Goal: Book appointment/travel/reservation

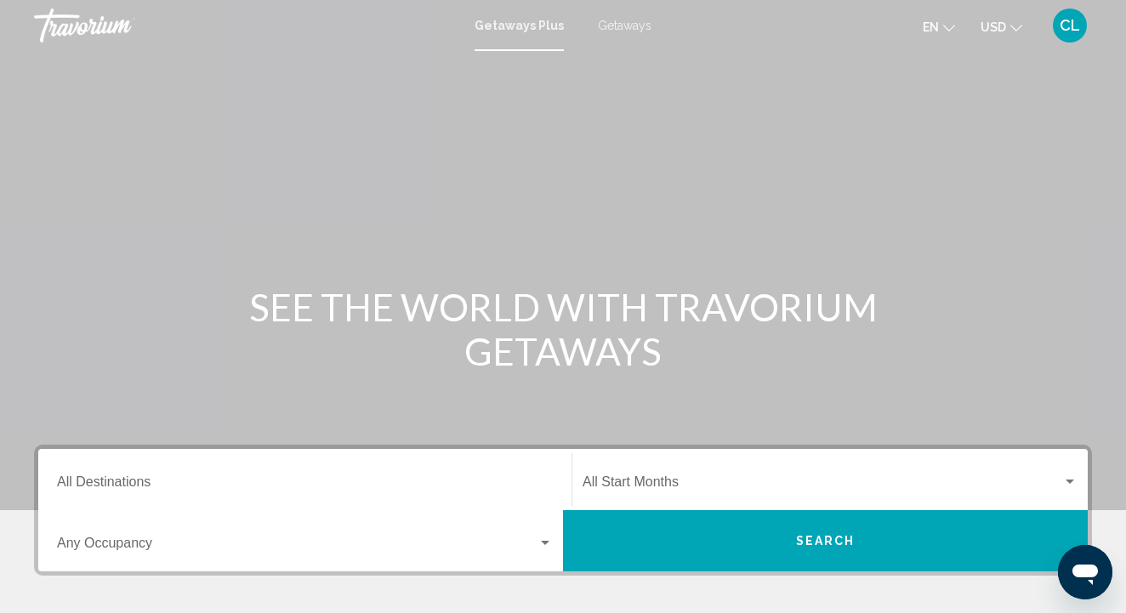
click at [163, 484] on input "Destination All Destinations" at bounding box center [305, 485] width 496 height 15
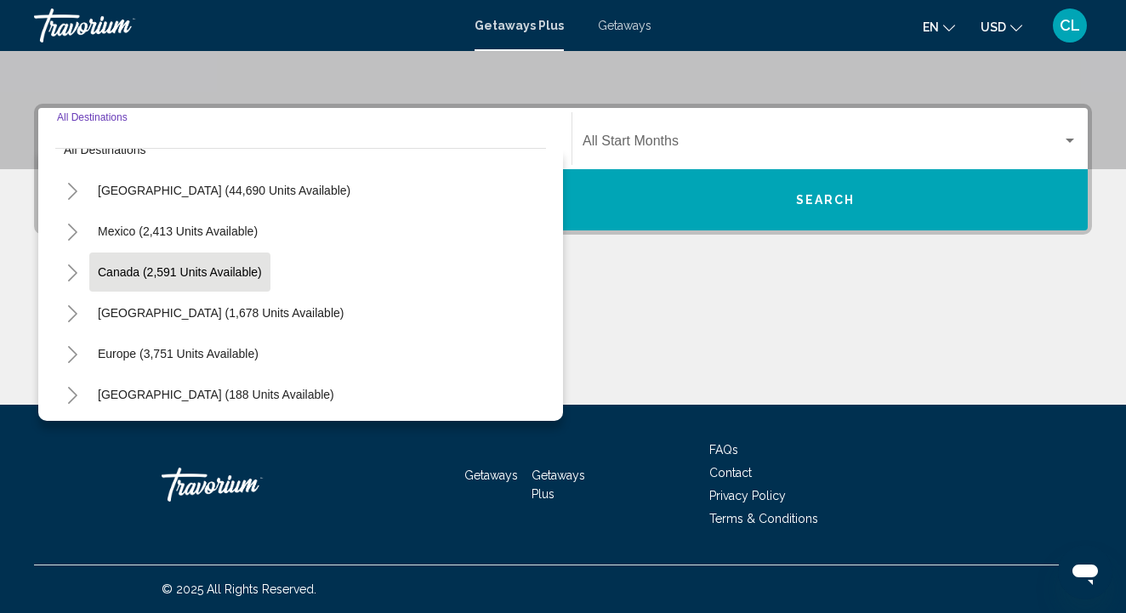
scroll to position [29, 0]
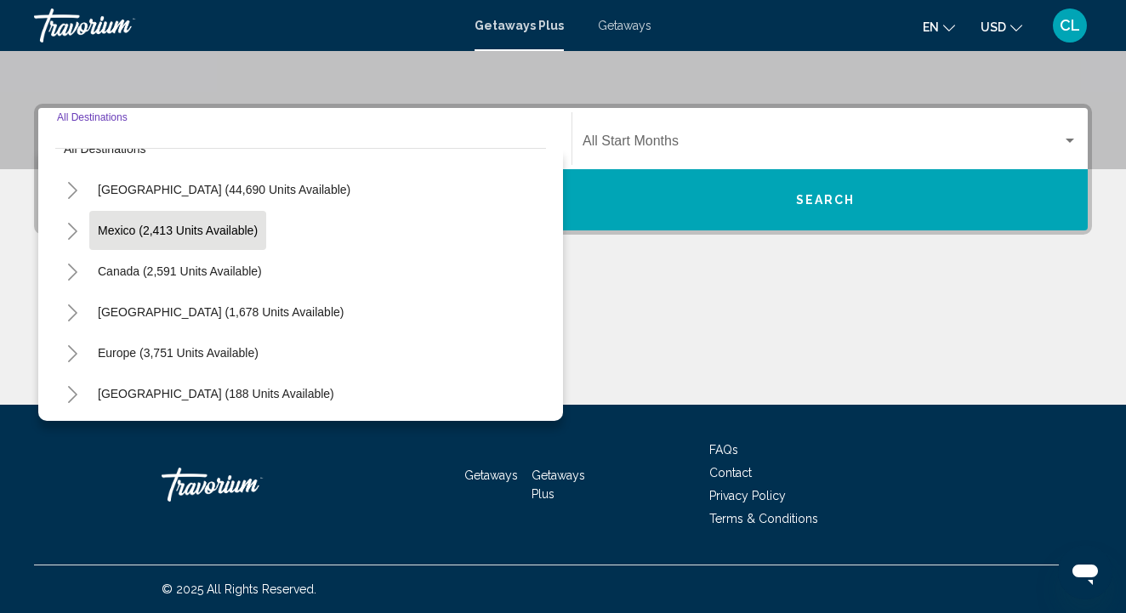
click at [182, 233] on span "Mexico (2,413 units available)" at bounding box center [178, 231] width 160 height 14
type input "**********"
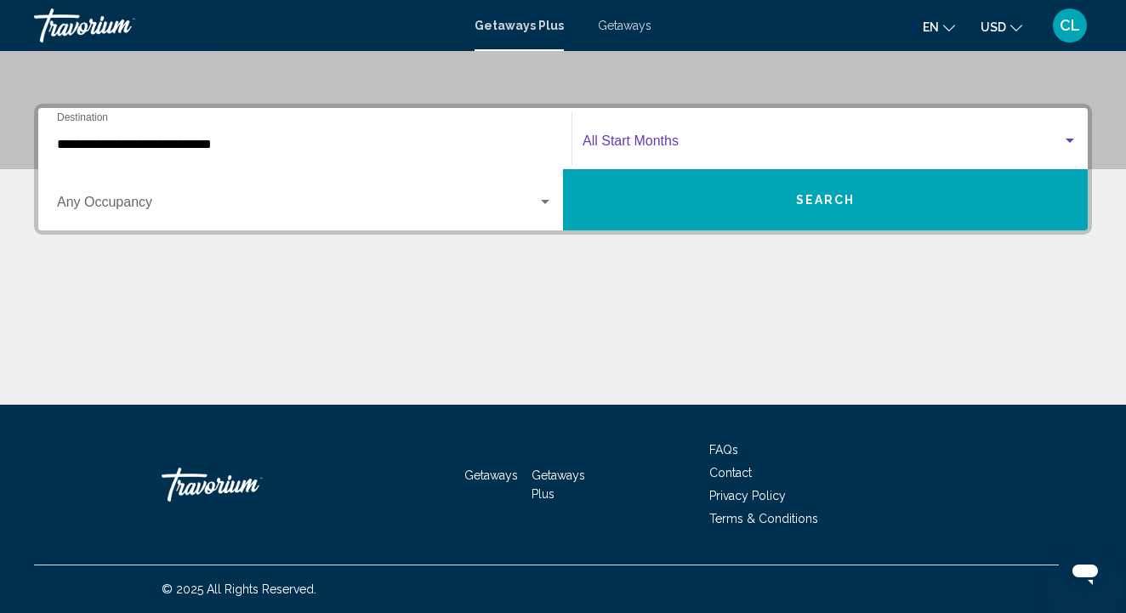
click at [643, 147] on span "Search widget" at bounding box center [823, 144] width 480 height 15
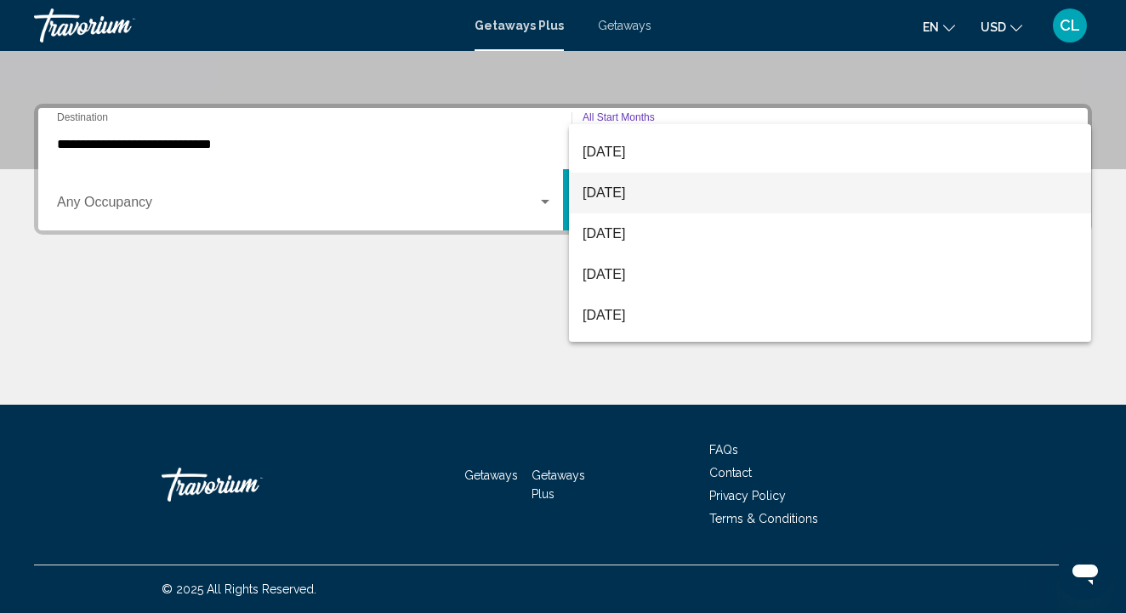
scroll to position [203, 0]
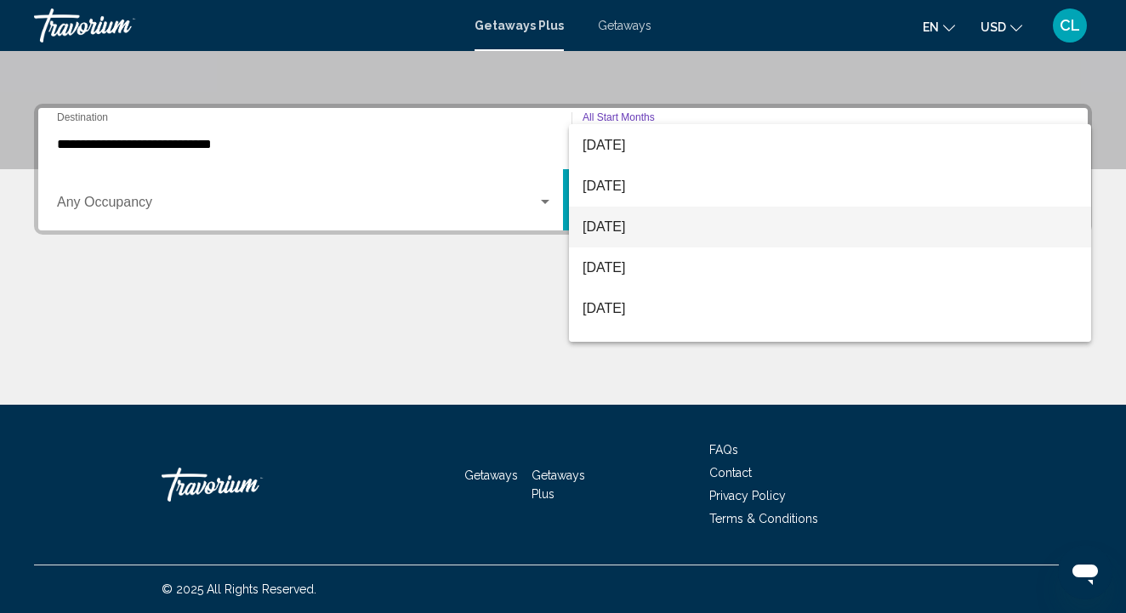
click at [615, 234] on span "[DATE]" at bounding box center [830, 227] width 495 height 41
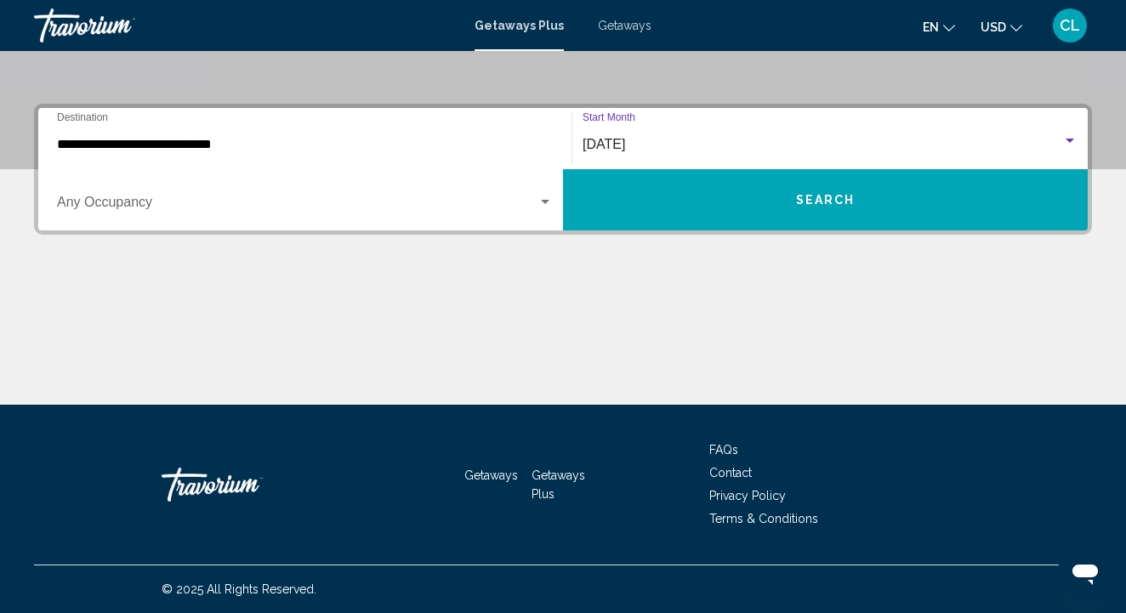
click at [480, 211] on span "Search widget" at bounding box center [297, 205] width 480 height 15
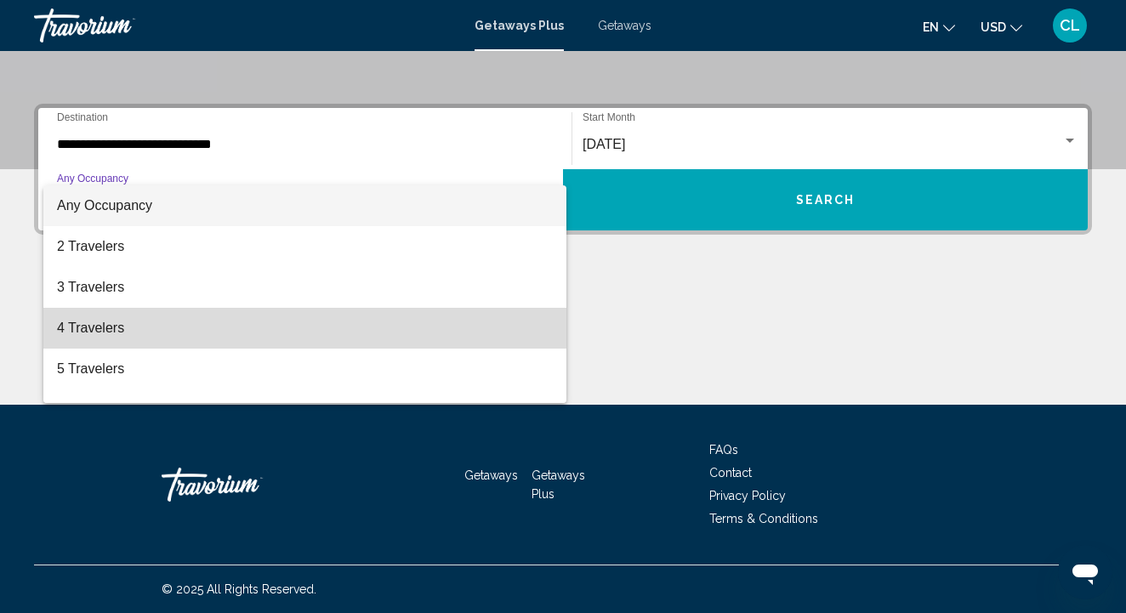
click at [195, 330] on span "4 Travelers" at bounding box center [305, 328] width 496 height 41
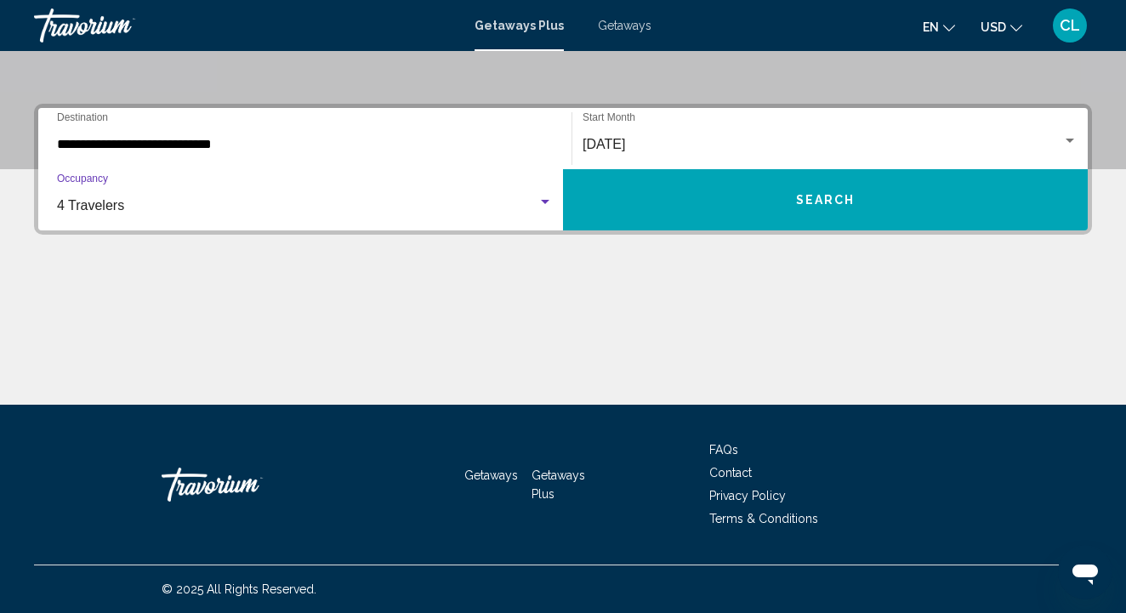
click at [786, 196] on button "Search" at bounding box center [825, 199] width 525 height 61
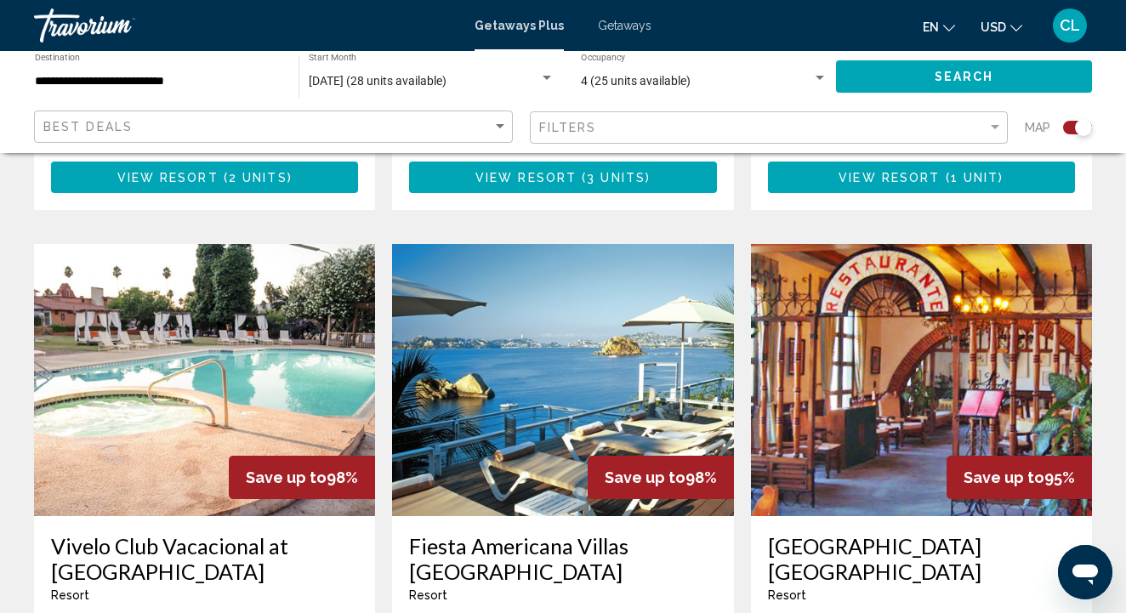
scroll to position [1182, 0]
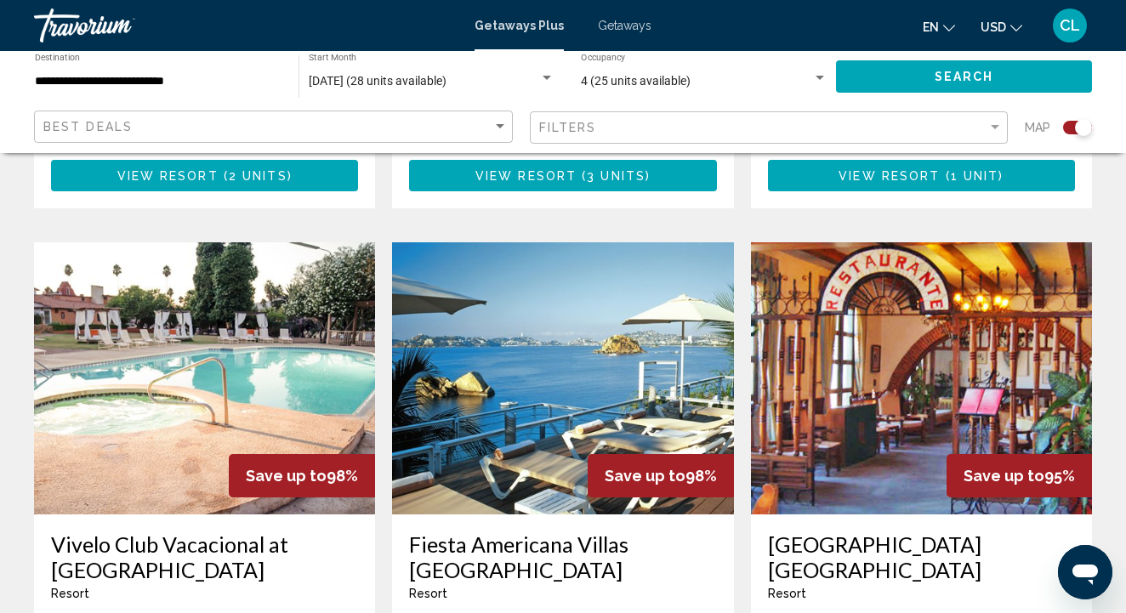
click at [549, 377] on img "Main content" at bounding box center [562, 378] width 341 height 272
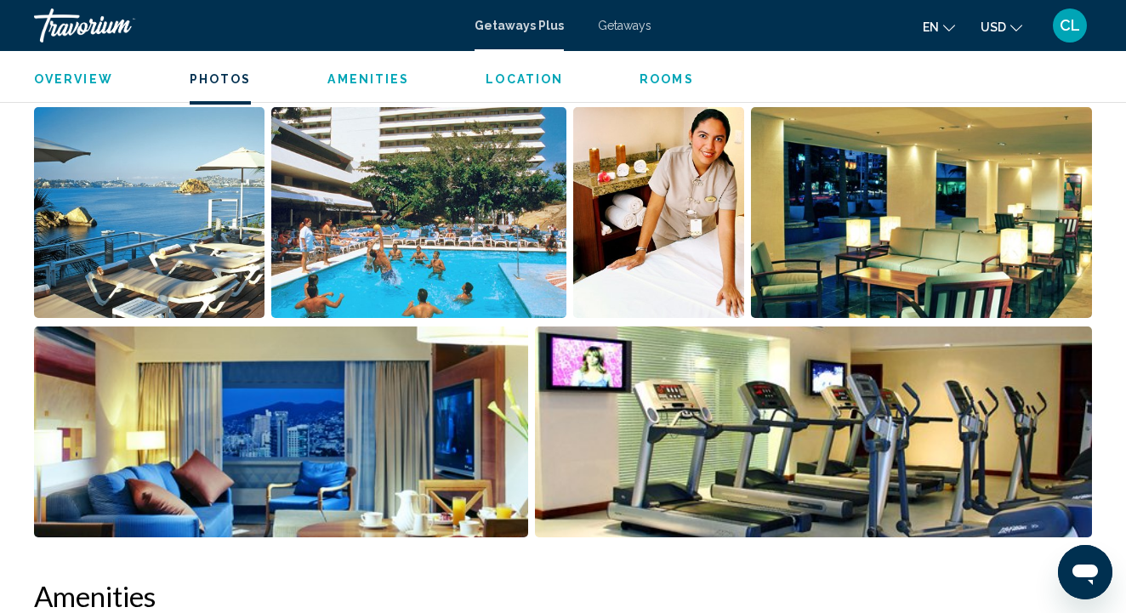
scroll to position [1112, 0]
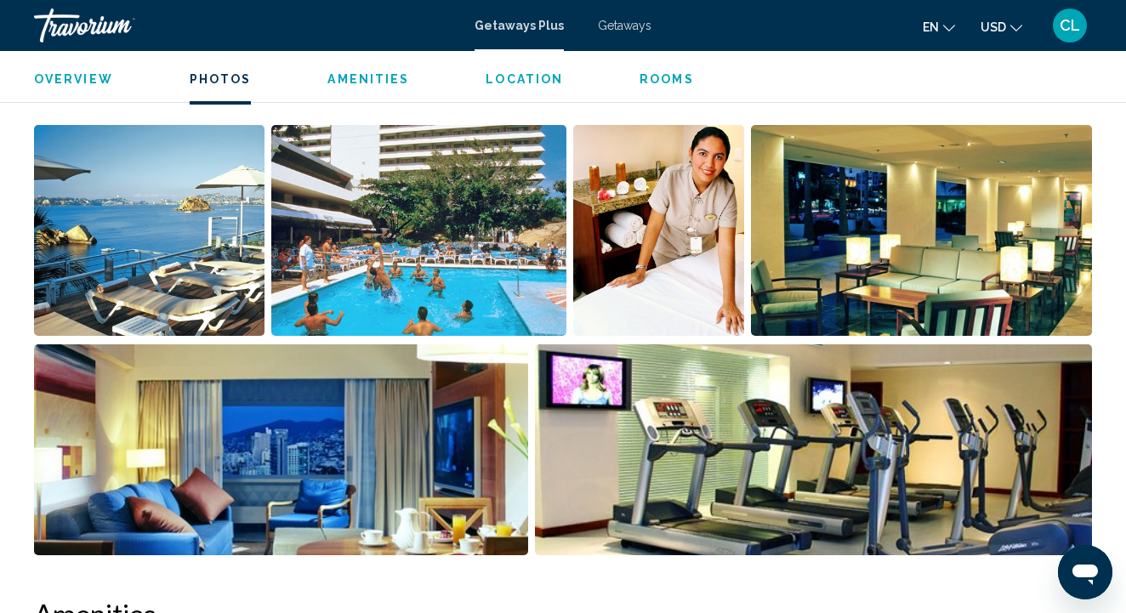
click at [142, 254] on img "Open full-screen image slider" at bounding box center [149, 230] width 230 height 211
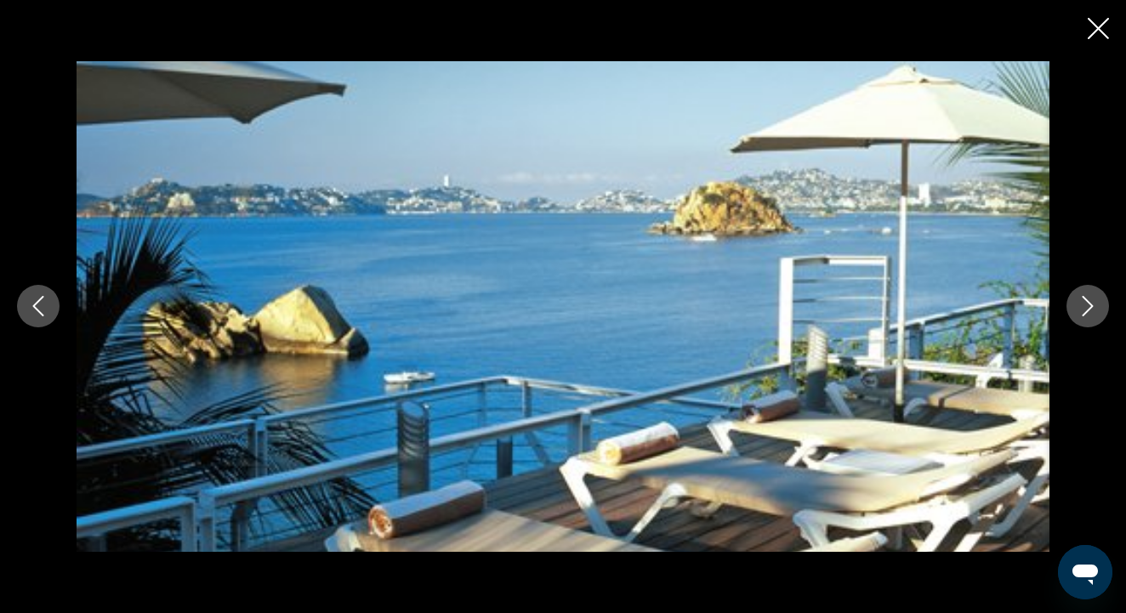
click at [1093, 309] on icon "Next image" at bounding box center [1087, 306] width 20 height 20
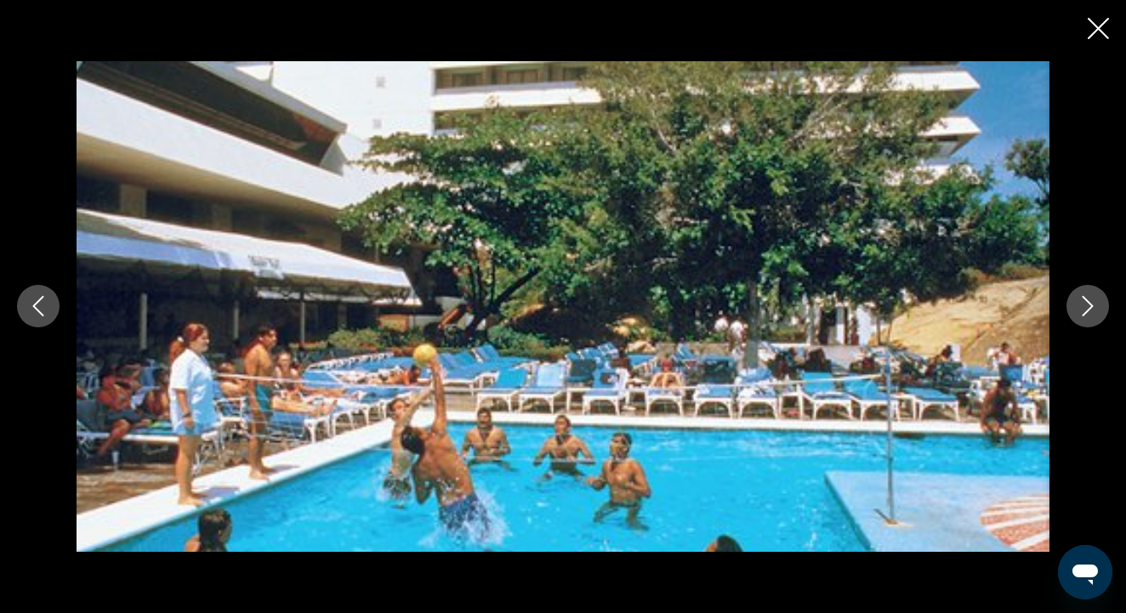
click at [1095, 308] on icon "Next image" at bounding box center [1087, 306] width 20 height 20
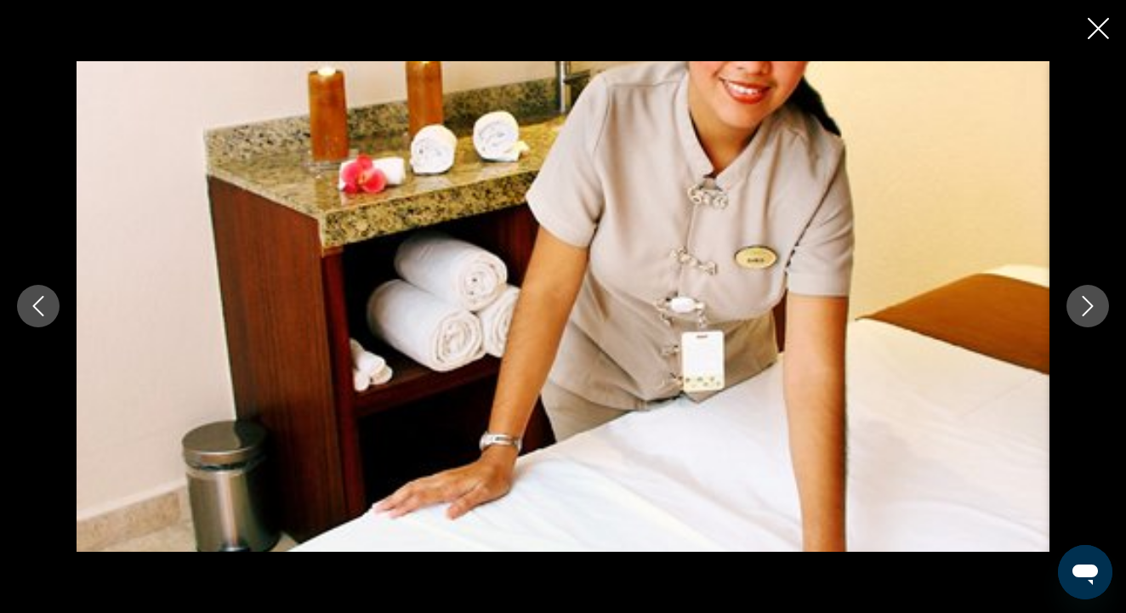
click at [1095, 308] on icon "Next image" at bounding box center [1087, 306] width 20 height 20
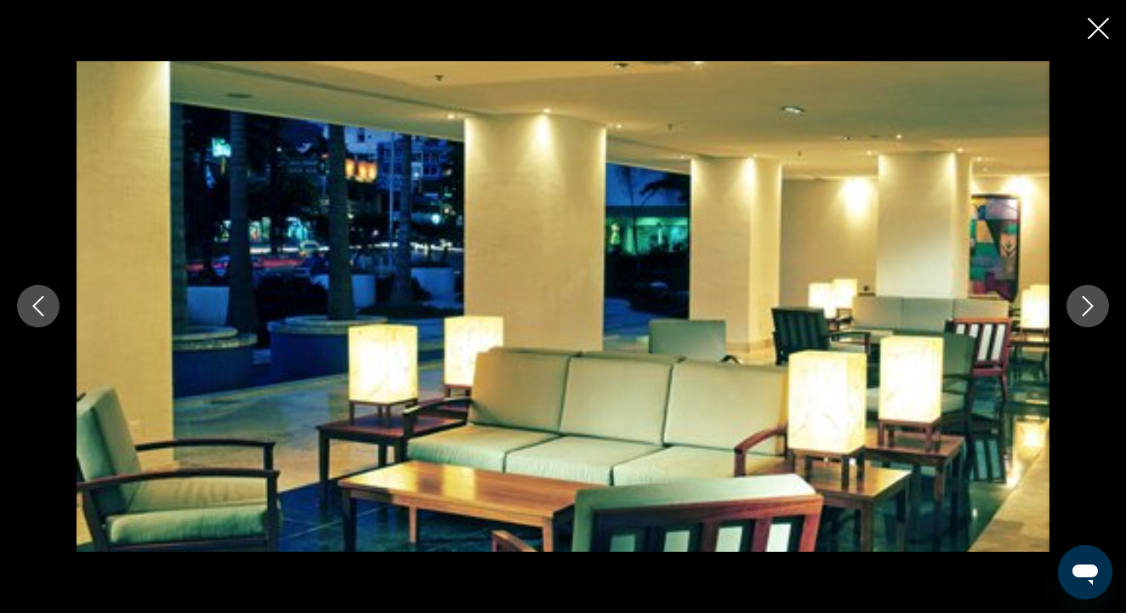
click at [1095, 308] on icon "Next image" at bounding box center [1087, 306] width 20 height 20
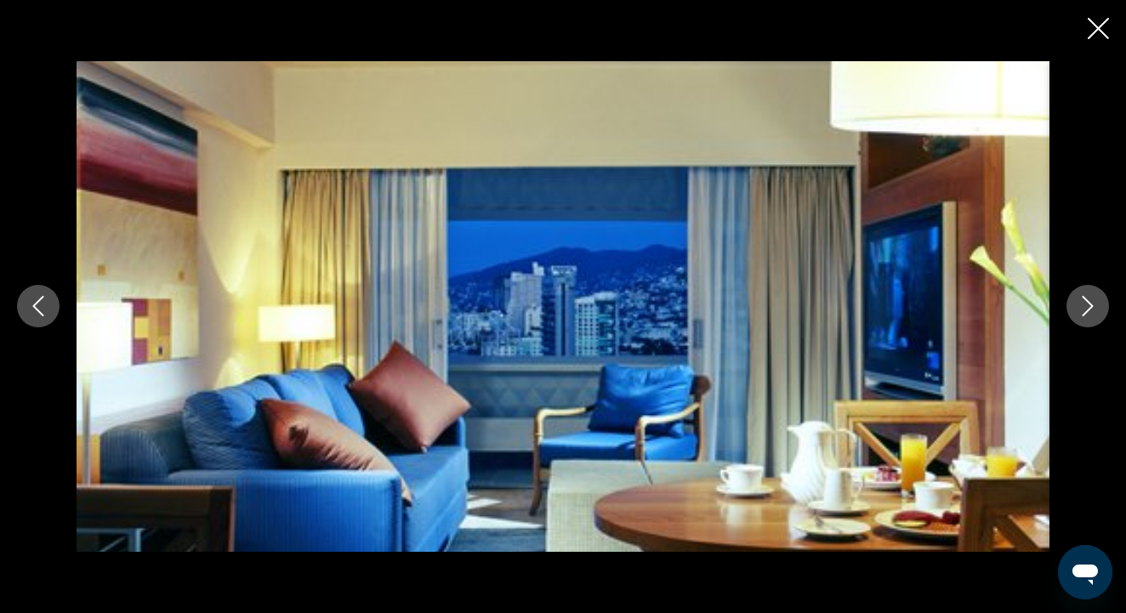
click at [1095, 308] on icon "Next image" at bounding box center [1087, 306] width 20 height 20
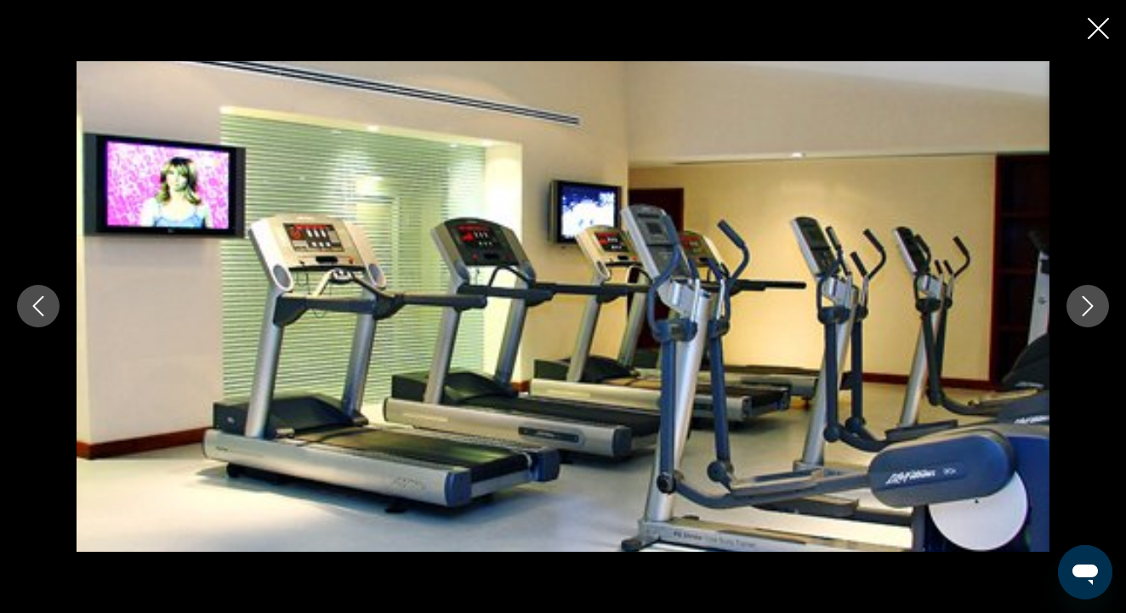
click at [1095, 308] on icon "Next image" at bounding box center [1087, 306] width 20 height 20
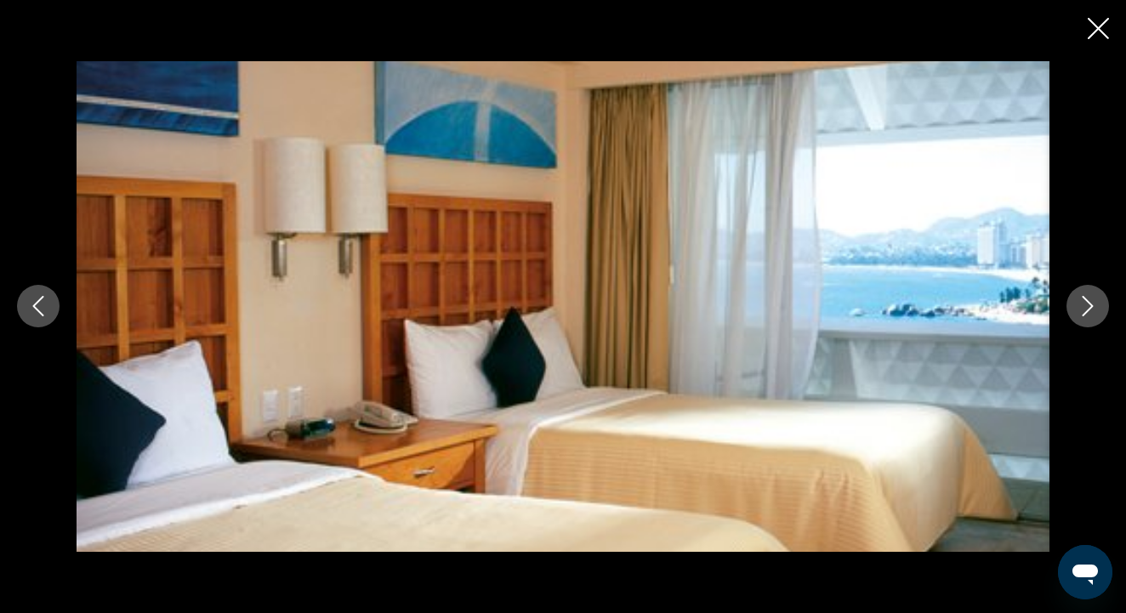
click at [1095, 308] on icon "Next image" at bounding box center [1087, 306] width 20 height 20
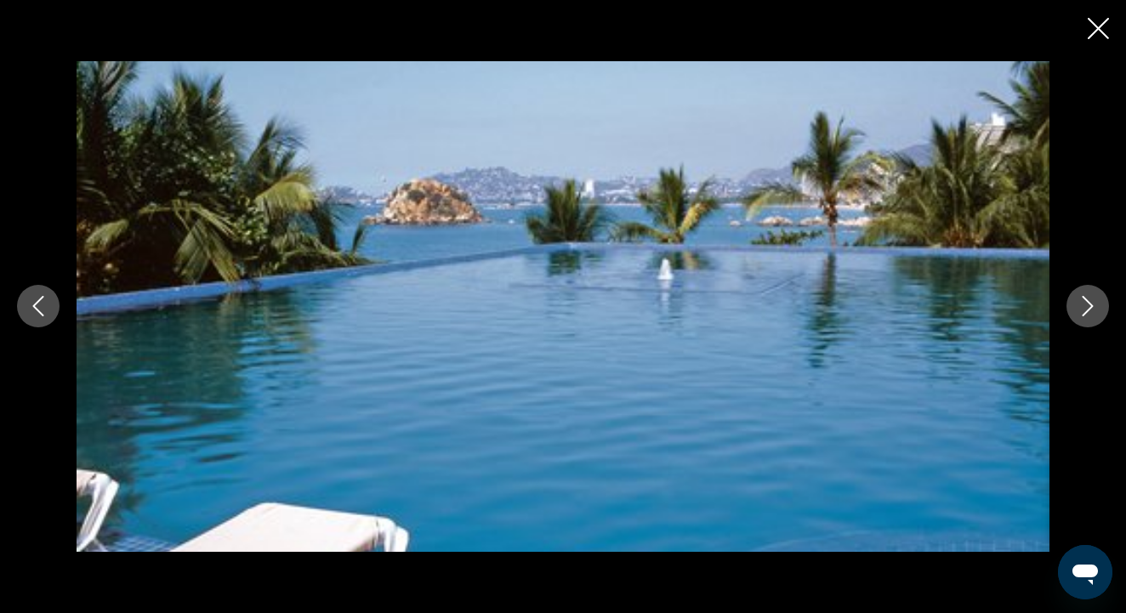
click at [1095, 308] on icon "Next image" at bounding box center [1087, 306] width 20 height 20
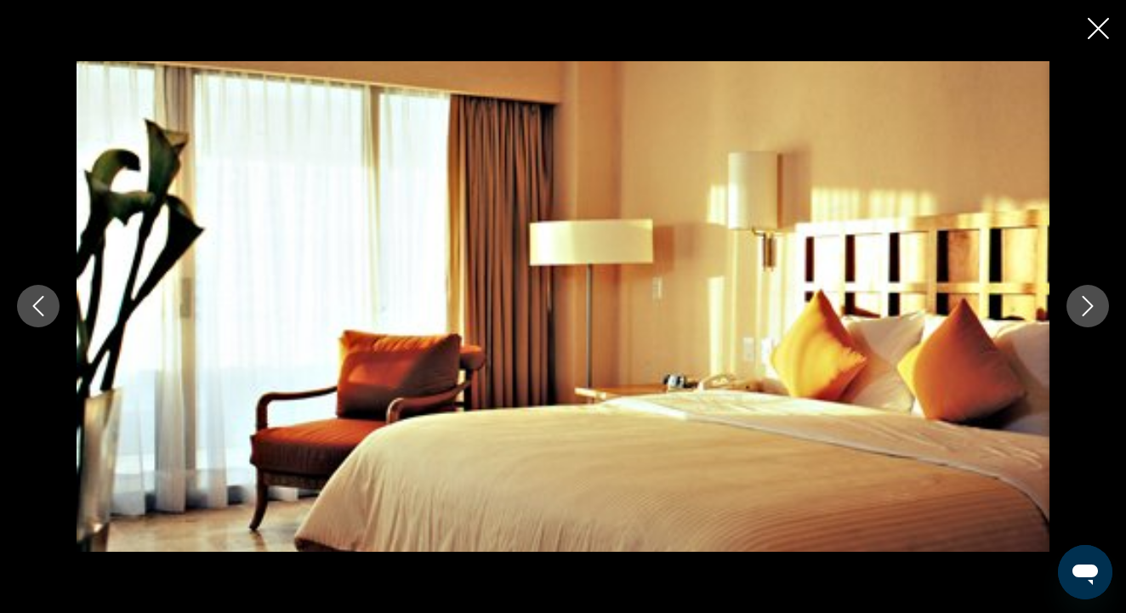
click at [1095, 308] on icon "Next image" at bounding box center [1087, 306] width 20 height 20
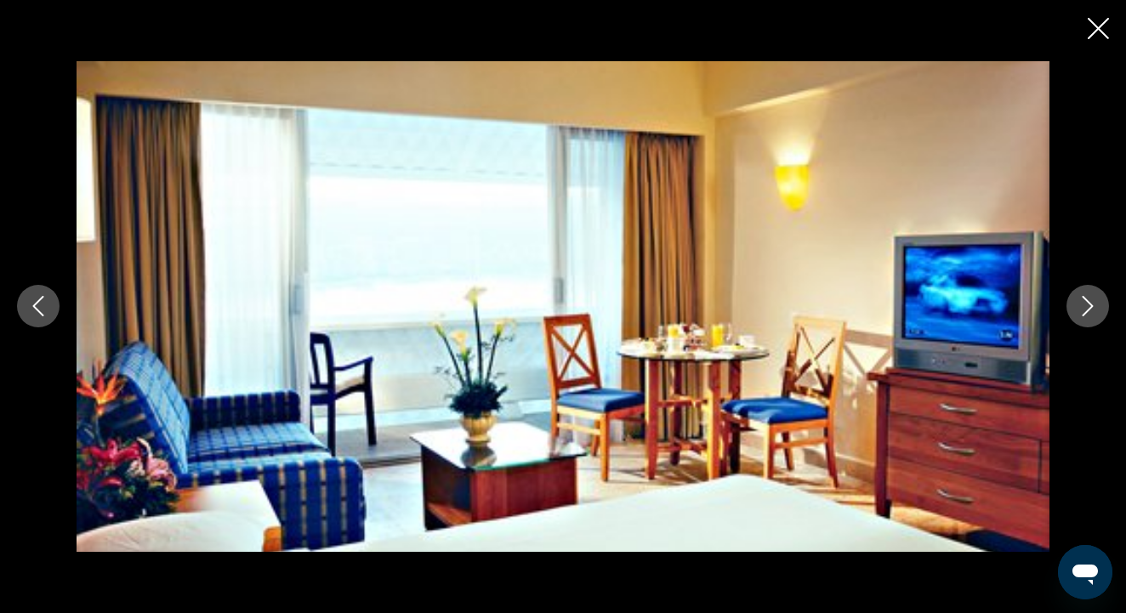
click at [1095, 308] on icon "Next image" at bounding box center [1087, 306] width 20 height 20
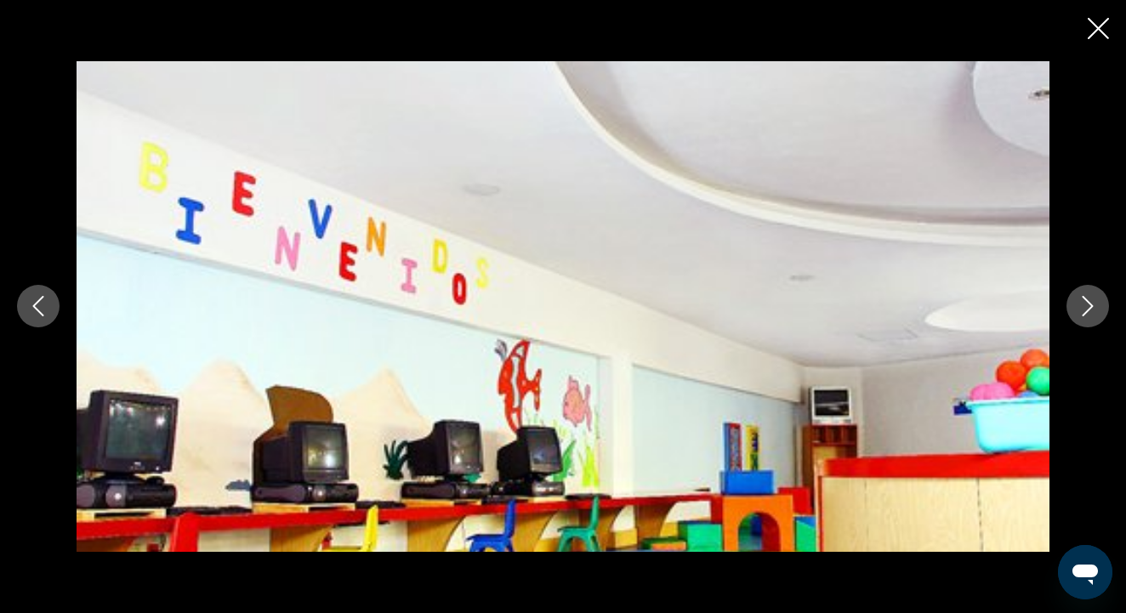
click at [1095, 308] on icon "Next image" at bounding box center [1087, 306] width 20 height 20
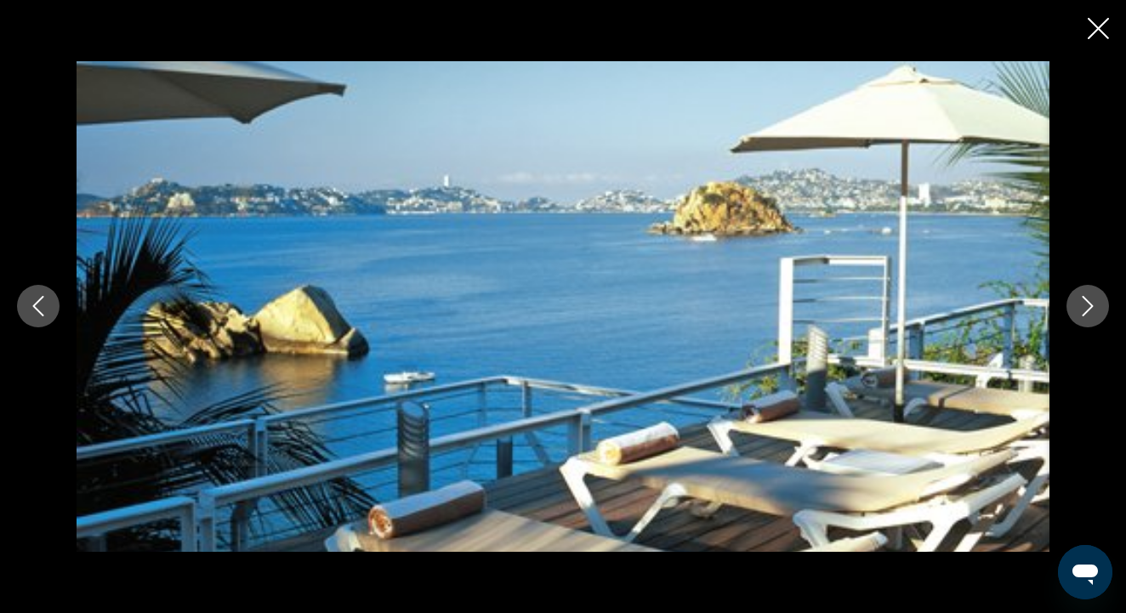
click at [1094, 27] on icon "Close slideshow" at bounding box center [1098, 28] width 21 height 21
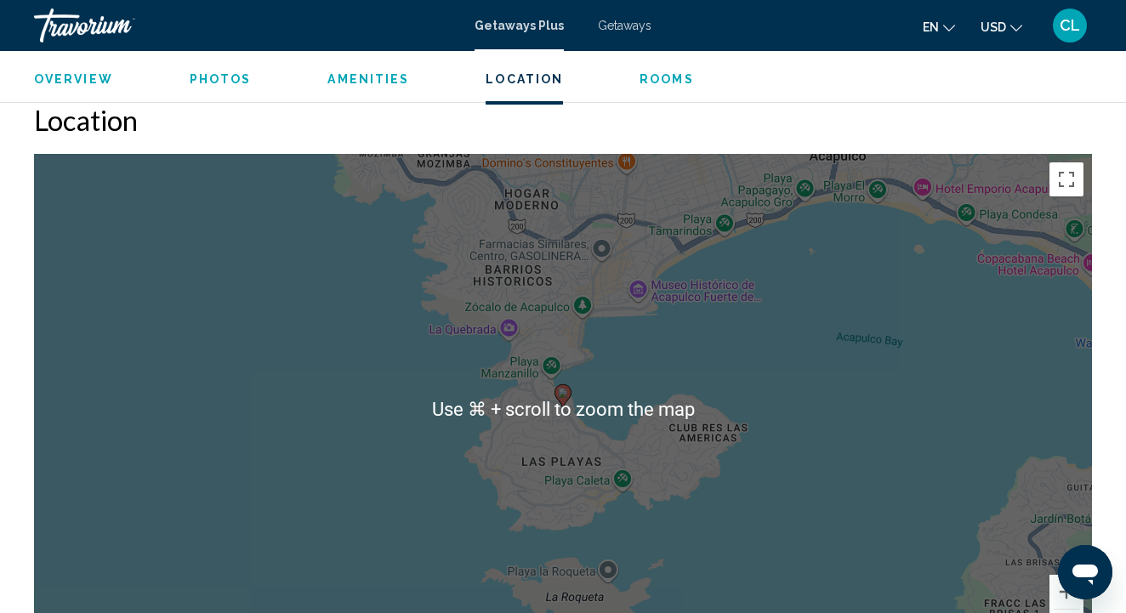
scroll to position [2615, 0]
click at [558, 384] on div "To activate drag with keyboard, press Alt + Enter. Once in keyboard drag state,…" at bounding box center [563, 409] width 1058 height 510
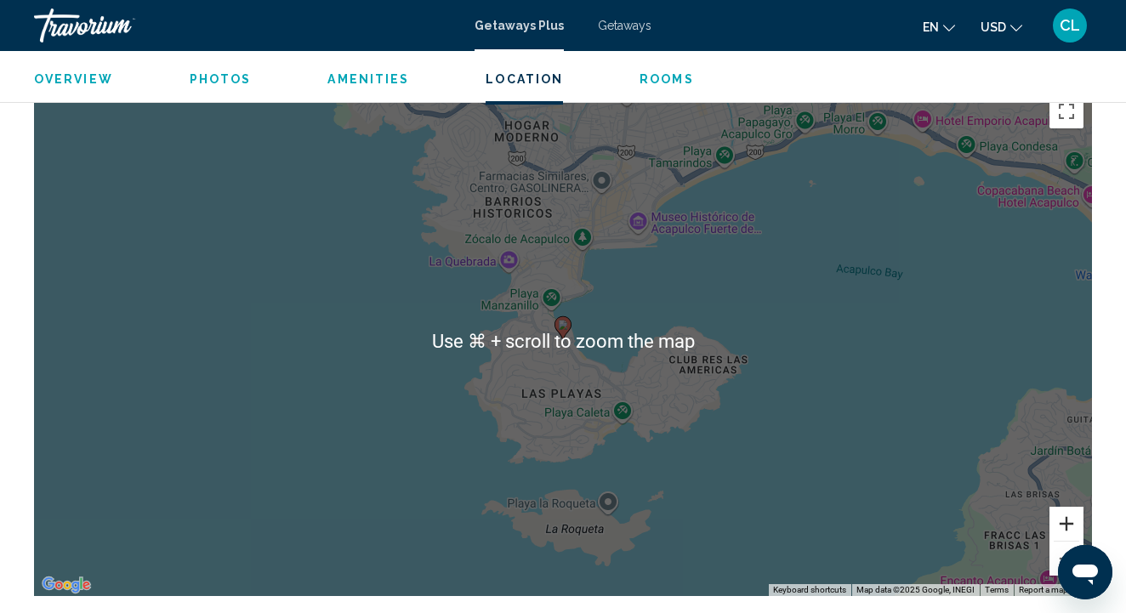
click at [1064, 507] on button "Zoom in" at bounding box center [1066, 524] width 34 height 34
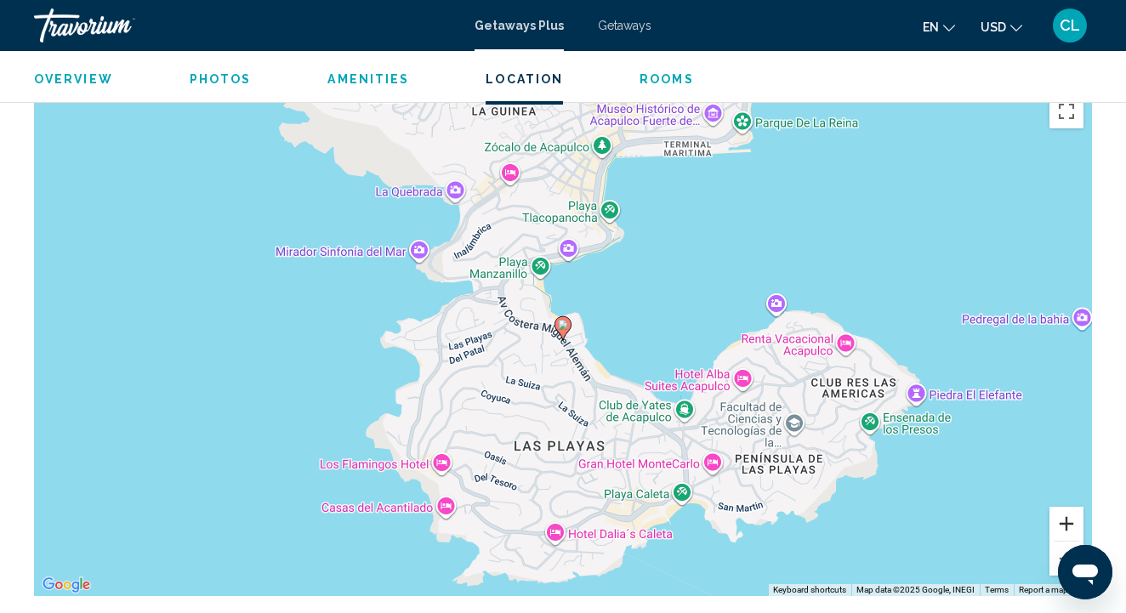
click at [1064, 507] on button "Zoom in" at bounding box center [1066, 524] width 34 height 34
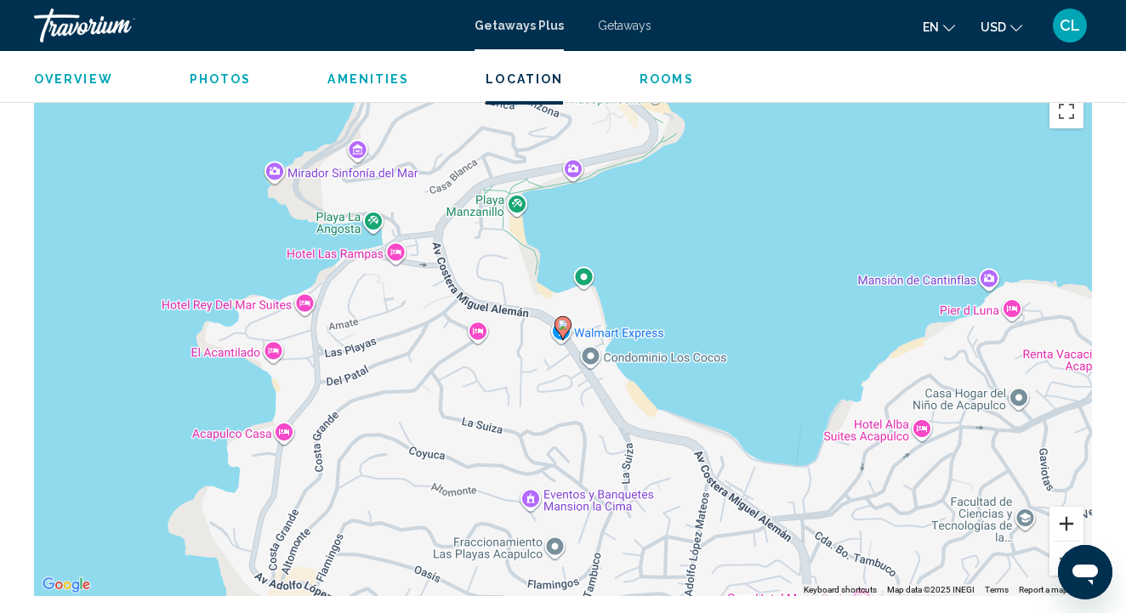
click at [1064, 507] on button "Zoom in" at bounding box center [1066, 524] width 34 height 34
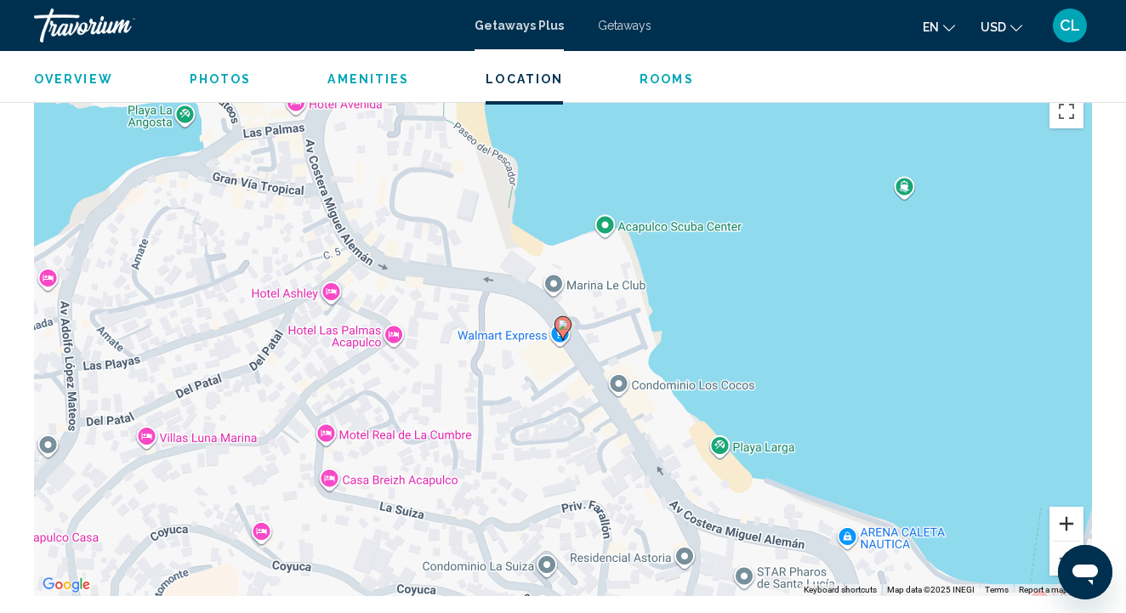
click at [1064, 507] on button "Zoom in" at bounding box center [1066, 524] width 34 height 34
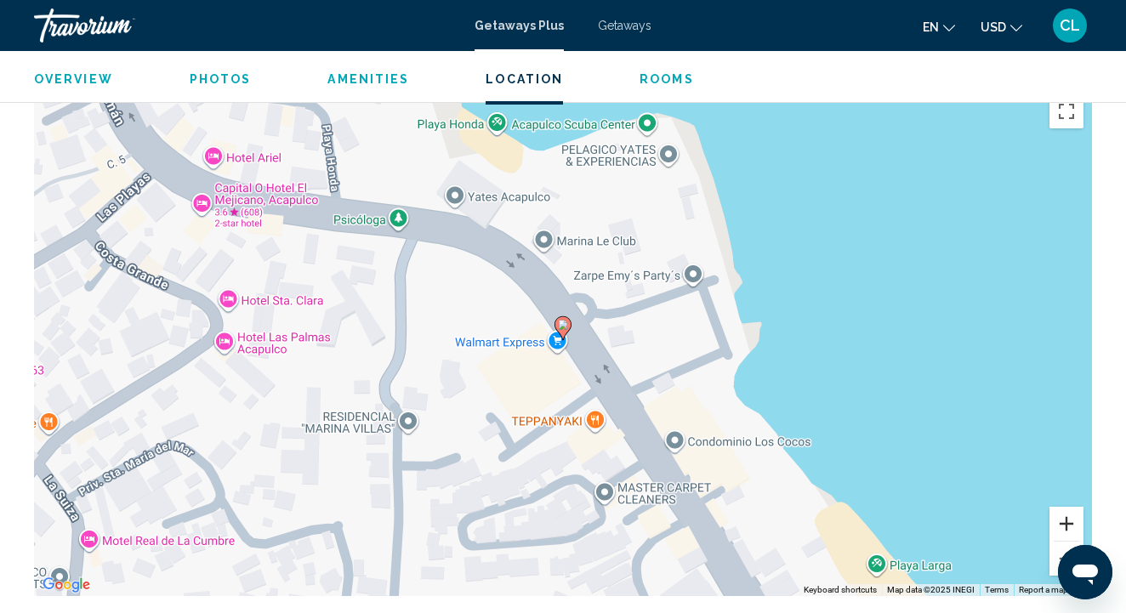
click at [1064, 507] on button "Zoom in" at bounding box center [1066, 524] width 34 height 34
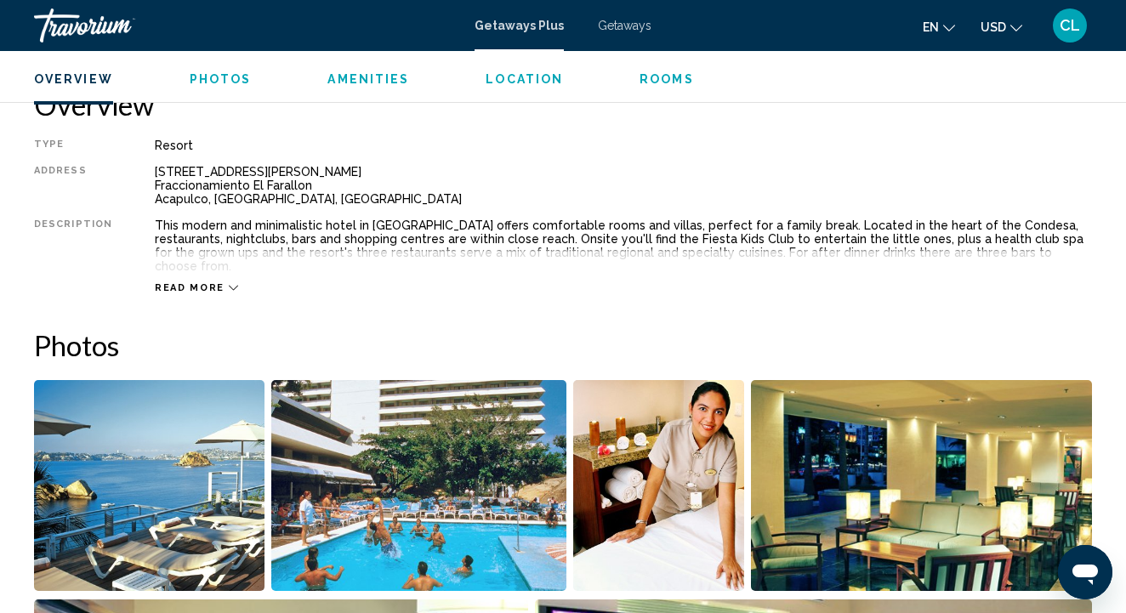
scroll to position [856, 0]
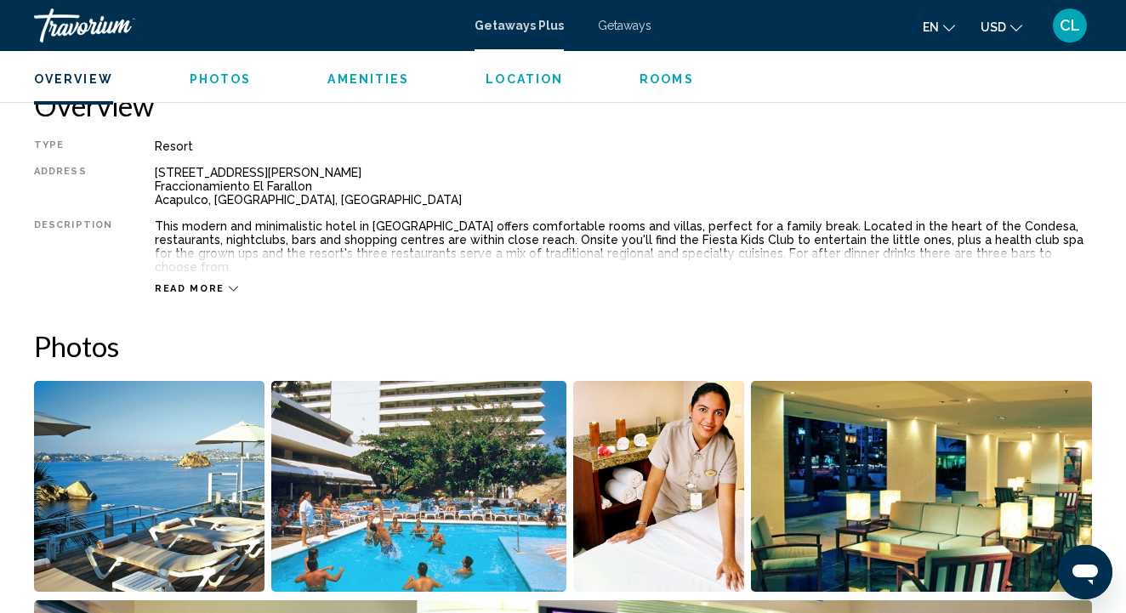
click at [229, 284] on icon "Main content" at bounding box center [233, 288] width 9 height 9
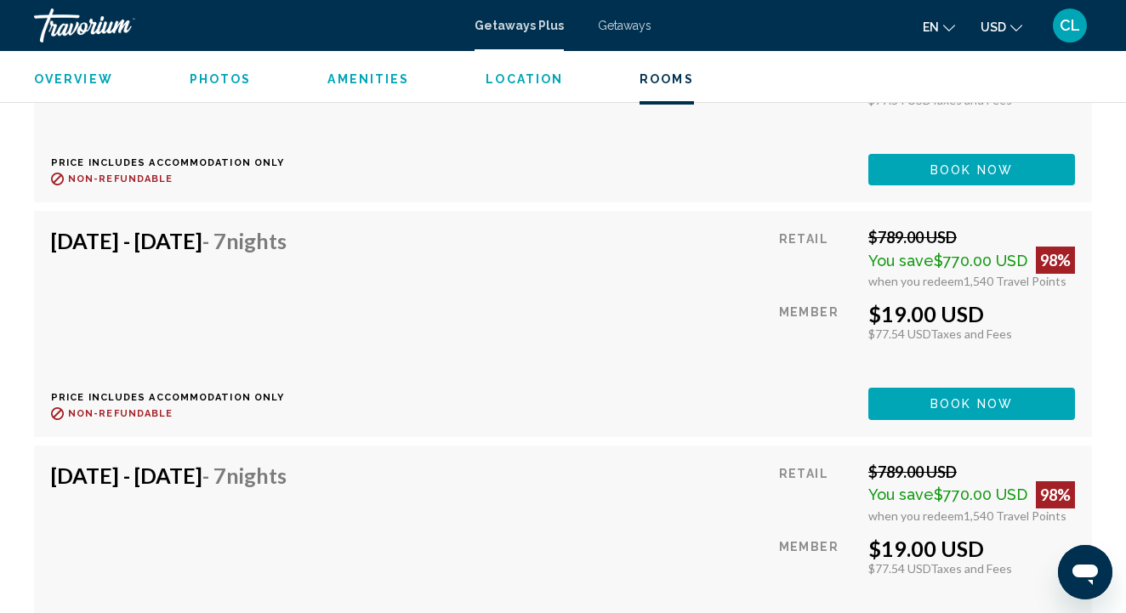
scroll to position [3880, 0]
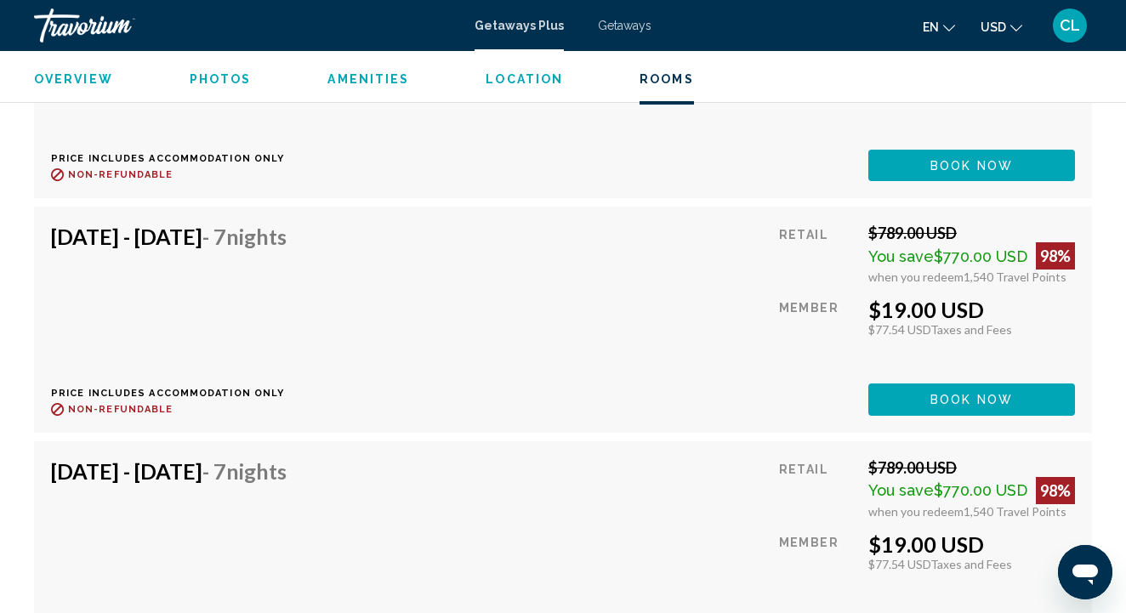
click at [626, 23] on span "Getaways" at bounding box center [625, 26] width 54 height 14
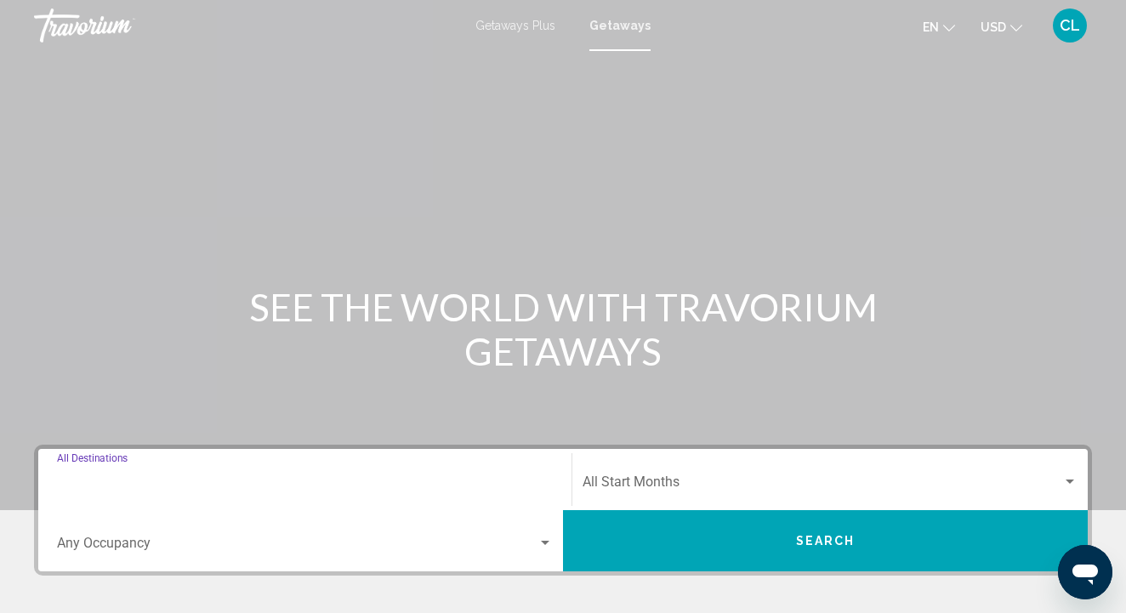
click at [281, 489] on input "Destination All Destinations" at bounding box center [305, 485] width 496 height 15
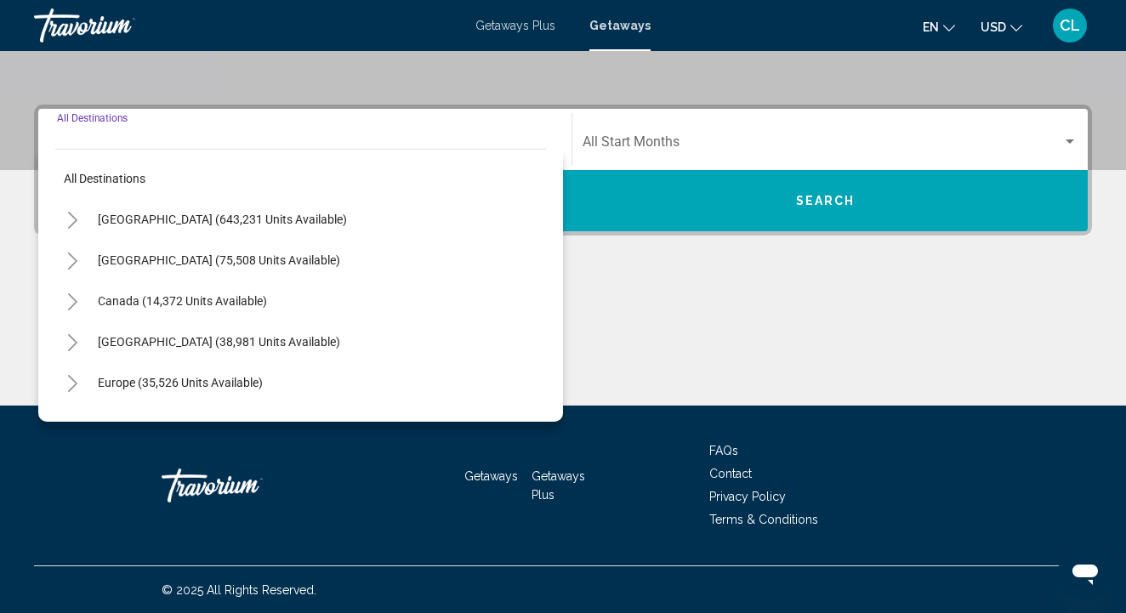
scroll to position [341, 0]
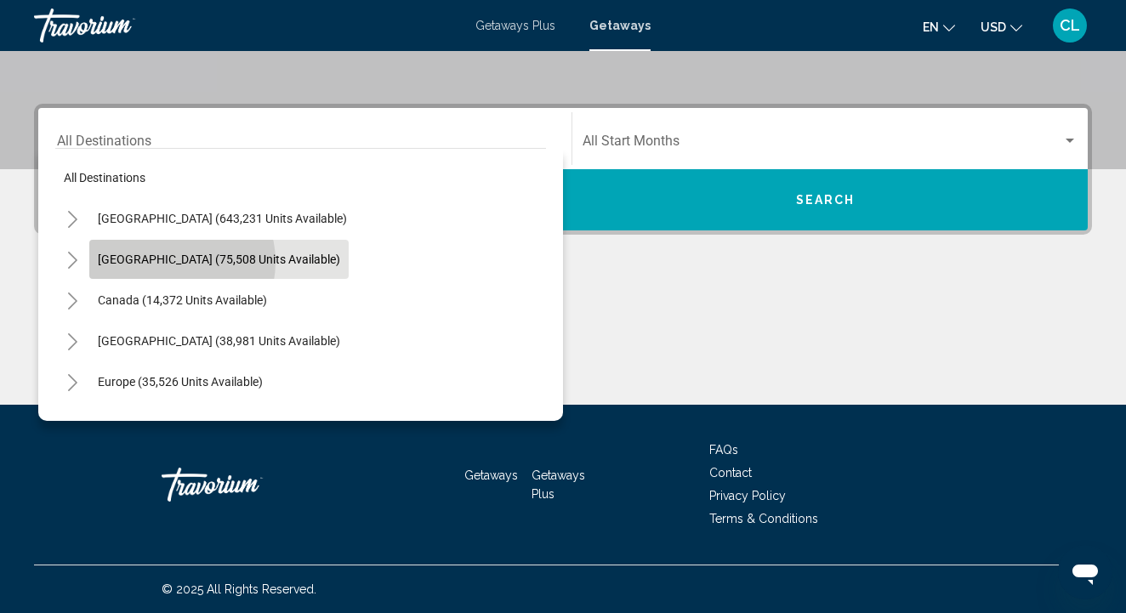
click at [172, 262] on span "[GEOGRAPHIC_DATA] (75,508 units available)" at bounding box center [219, 260] width 242 height 14
type input "**********"
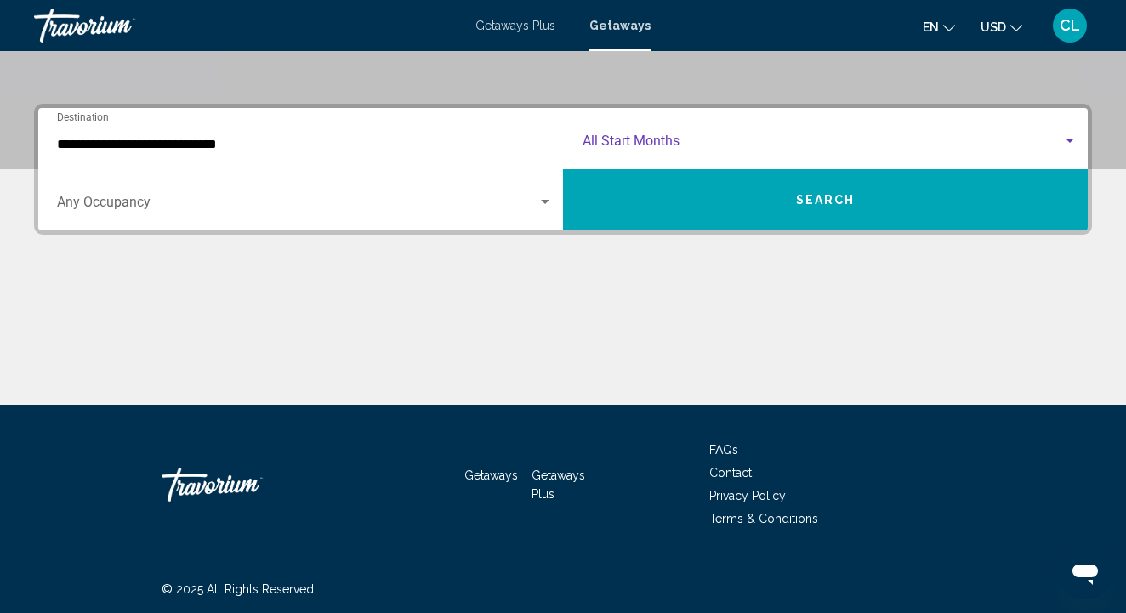
click at [609, 139] on span "Search widget" at bounding box center [823, 144] width 480 height 15
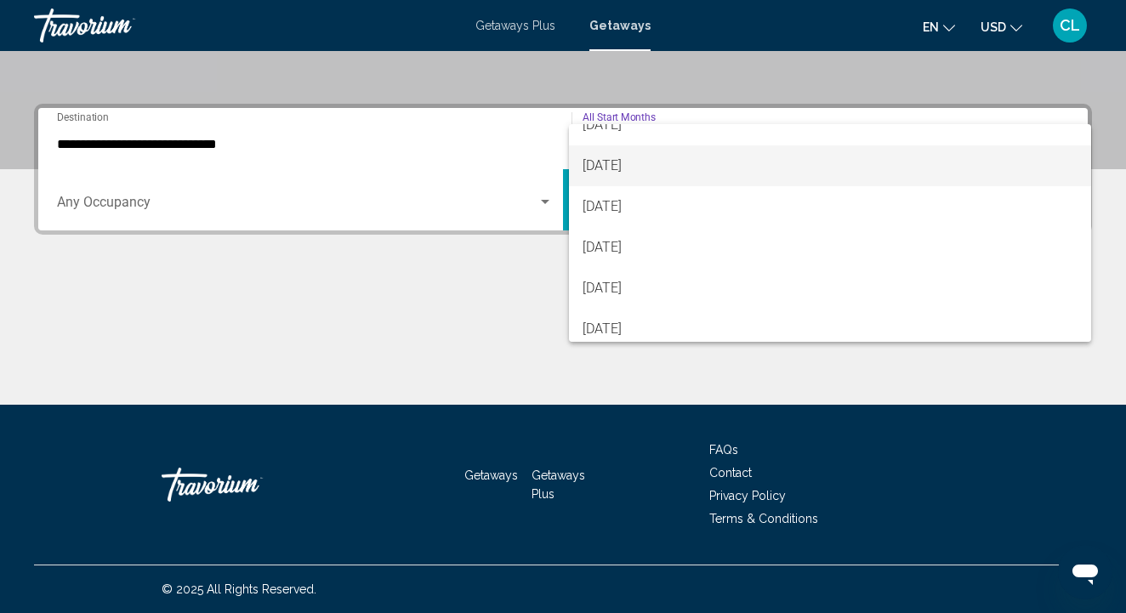
scroll to position [186, 0]
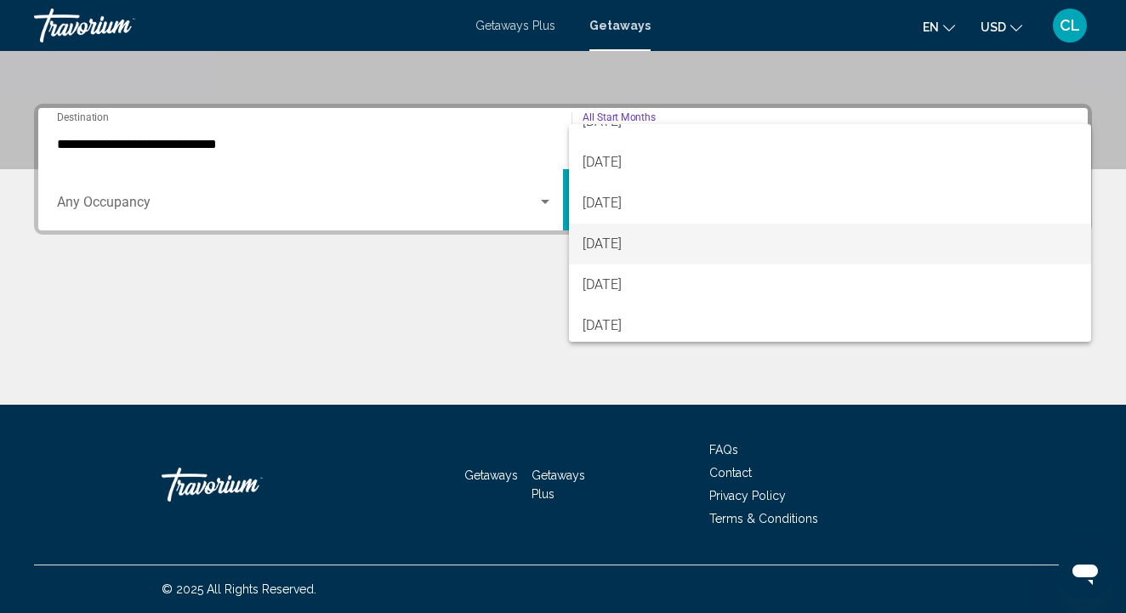
click at [639, 253] on span "[DATE]" at bounding box center [830, 244] width 495 height 41
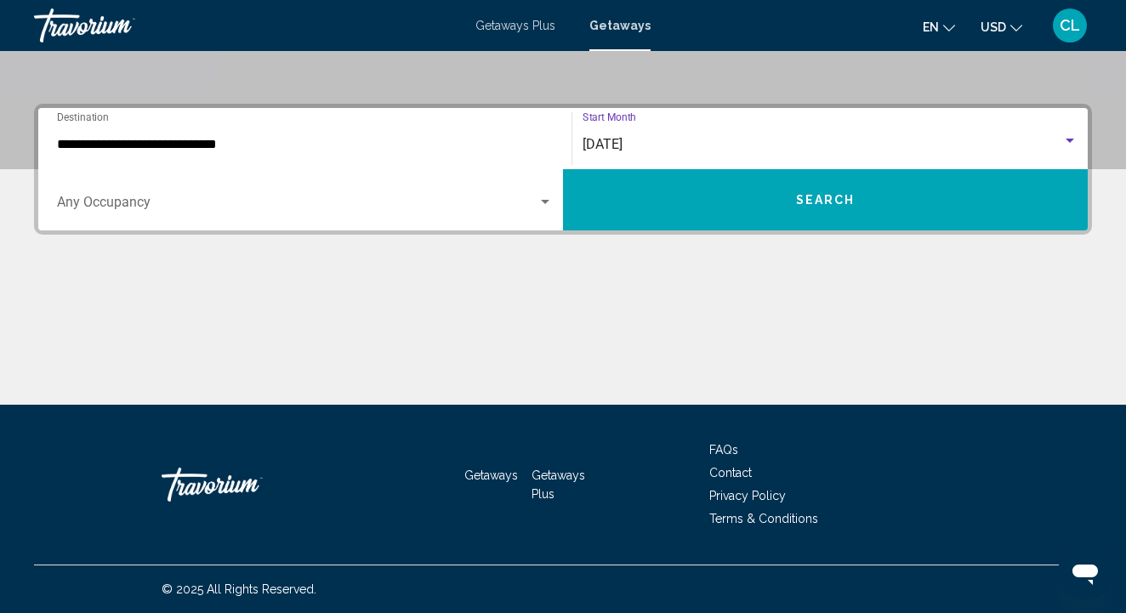
click at [372, 209] on span "Search widget" at bounding box center [297, 205] width 480 height 15
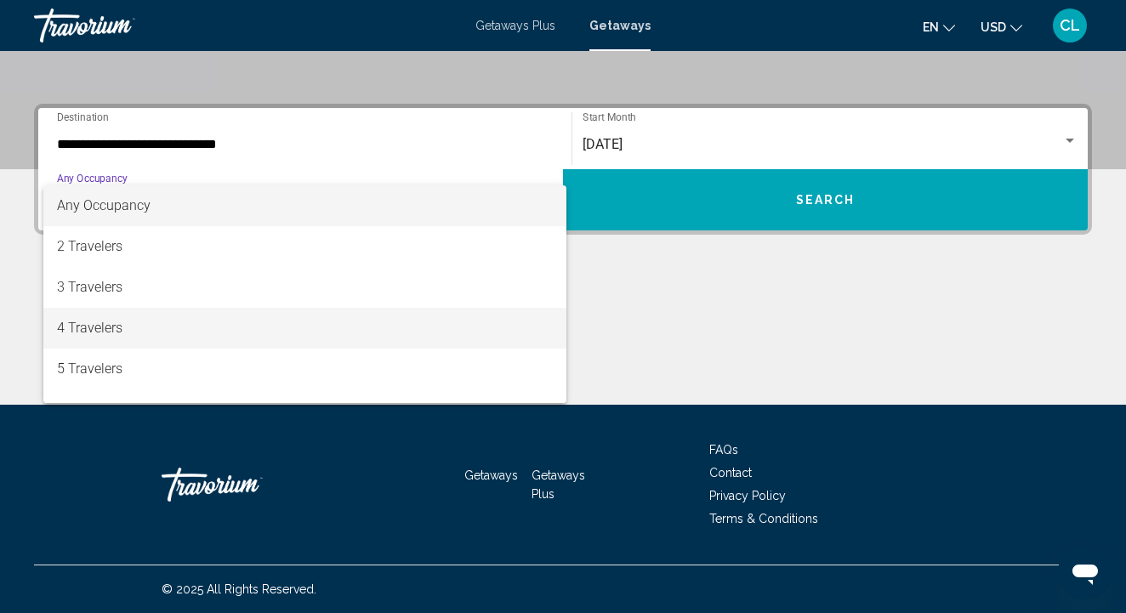
click at [111, 328] on span "4 Travelers" at bounding box center [305, 328] width 496 height 41
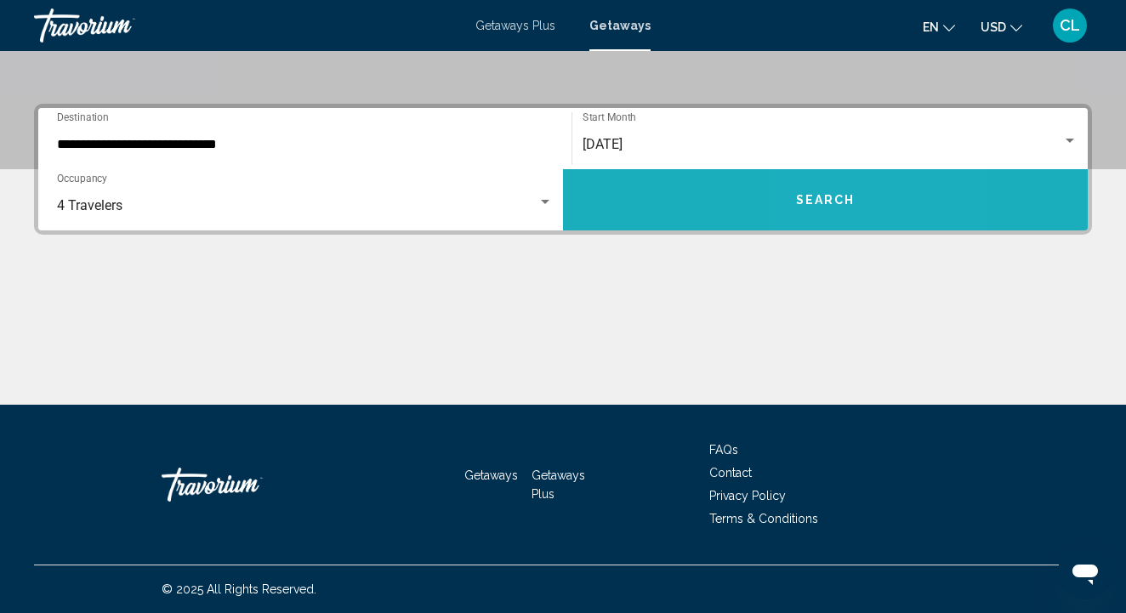
click at [822, 215] on button "Search" at bounding box center [825, 199] width 525 height 61
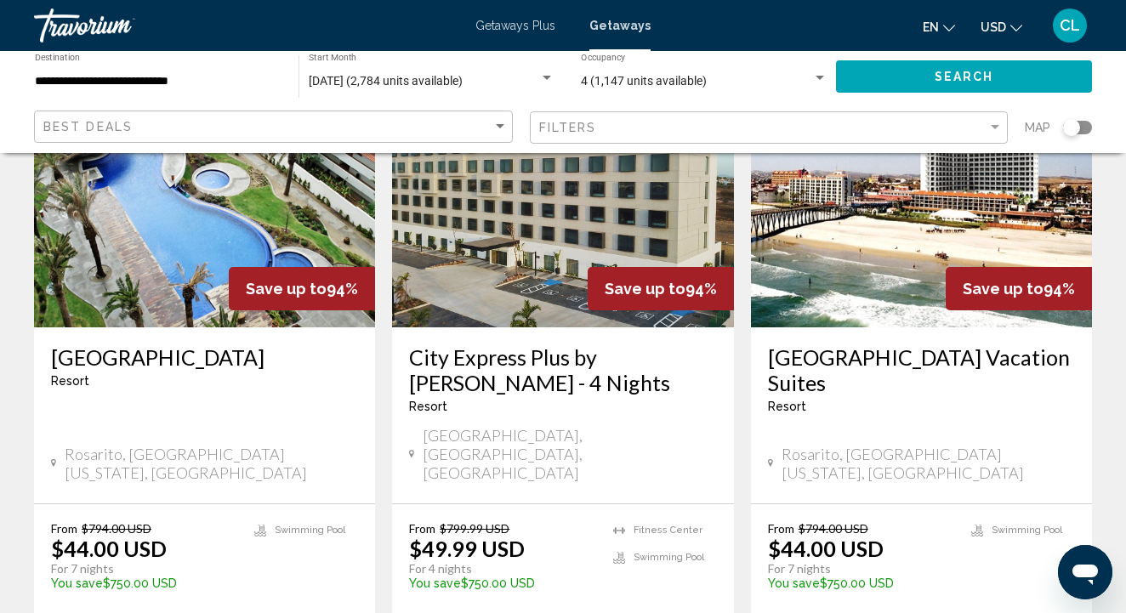
scroll to position [2151, 0]
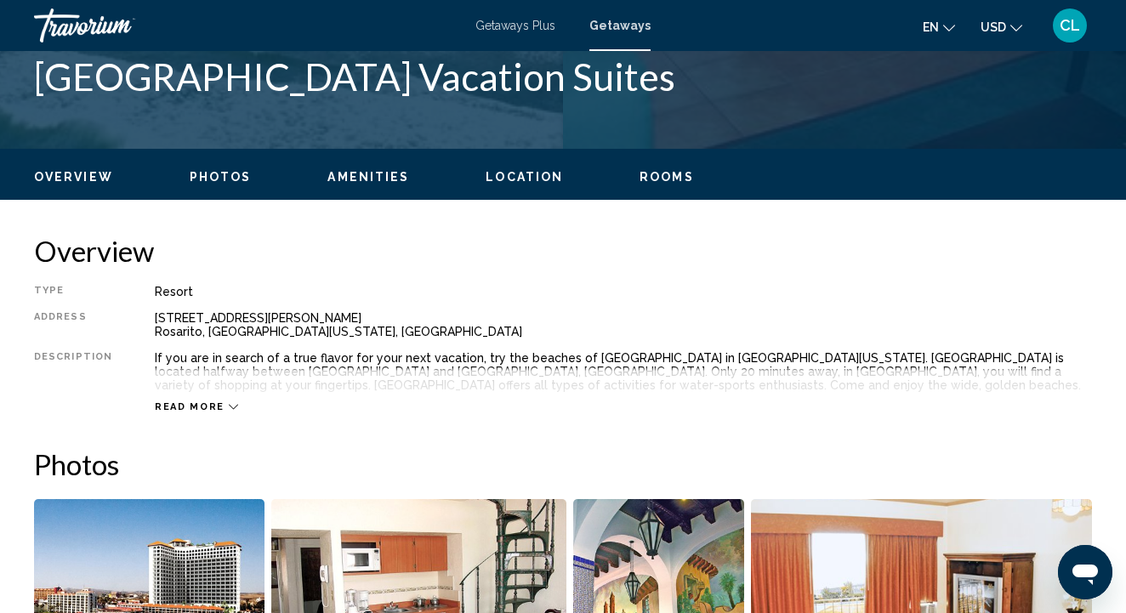
scroll to position [732, 0]
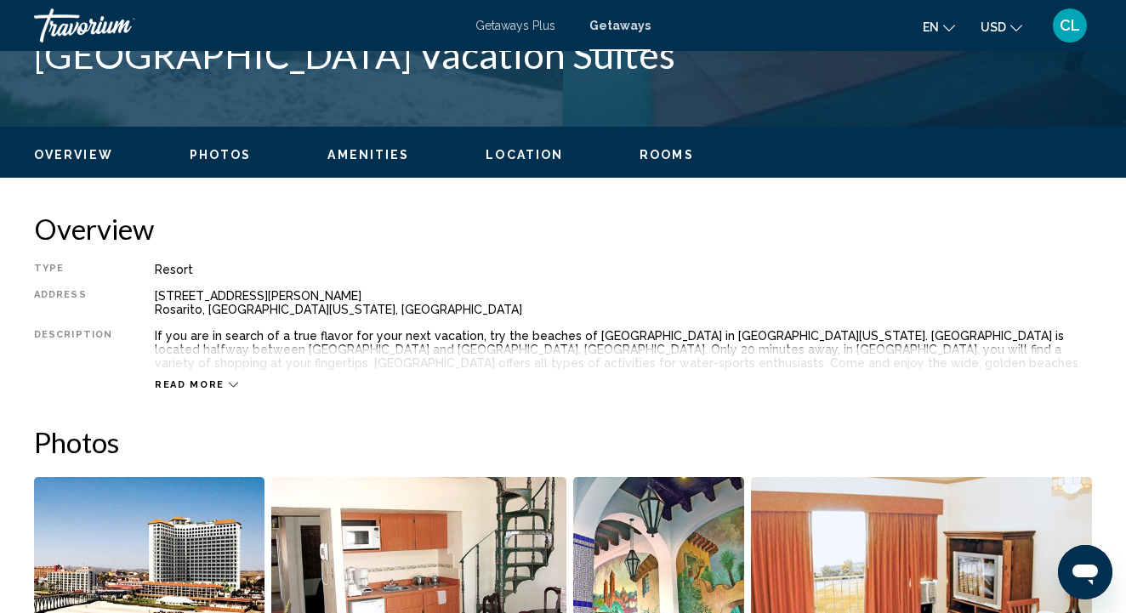
click at [193, 384] on span "Read more" at bounding box center [190, 384] width 70 height 11
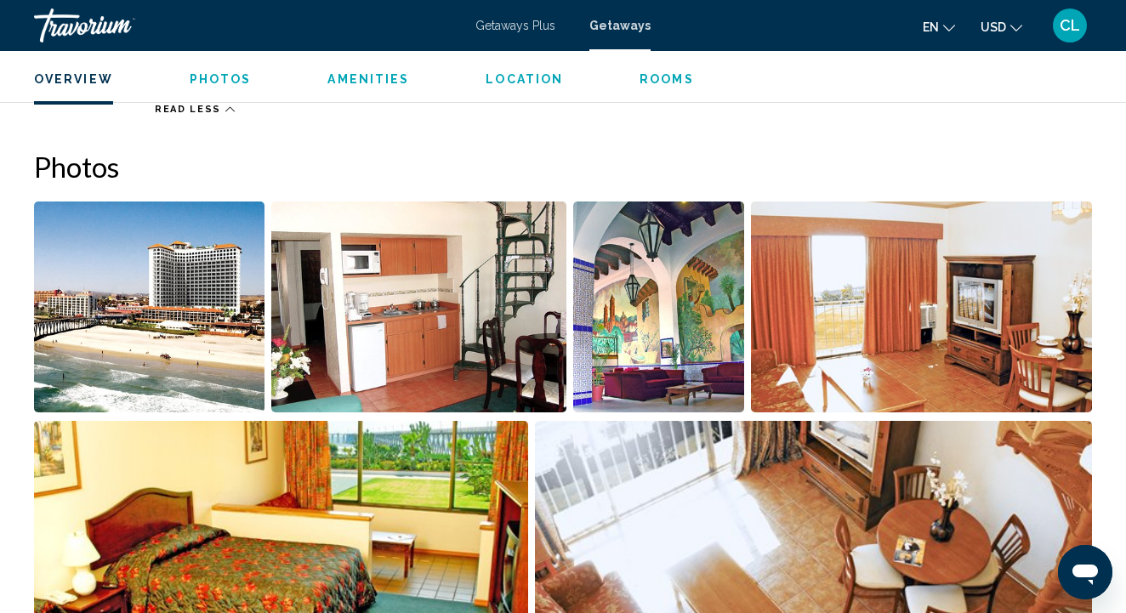
scroll to position [1000, 0]
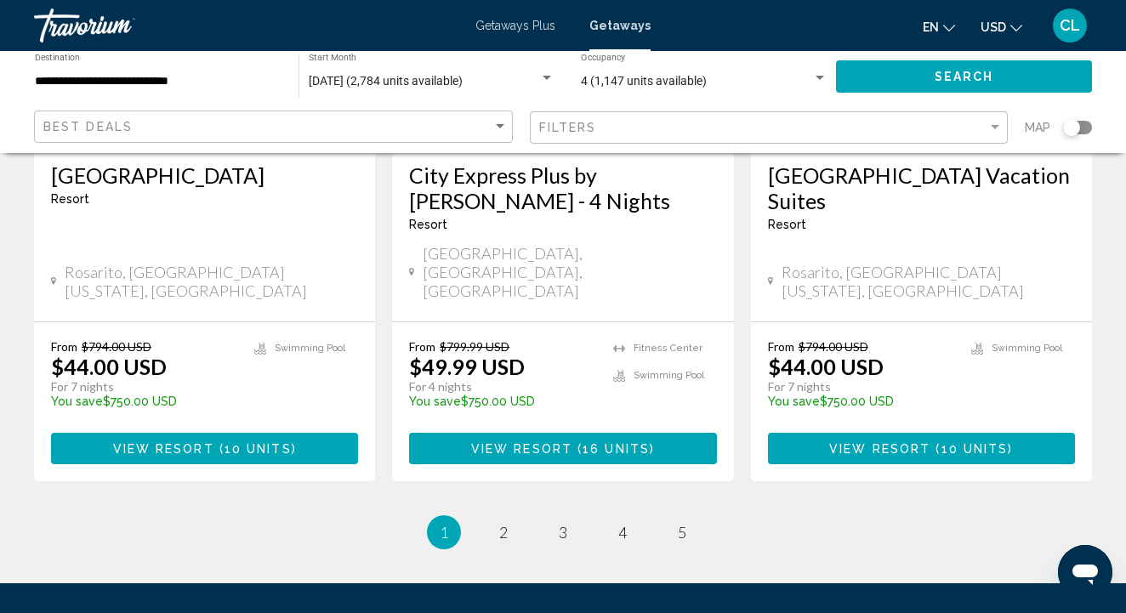
scroll to position [2338, 0]
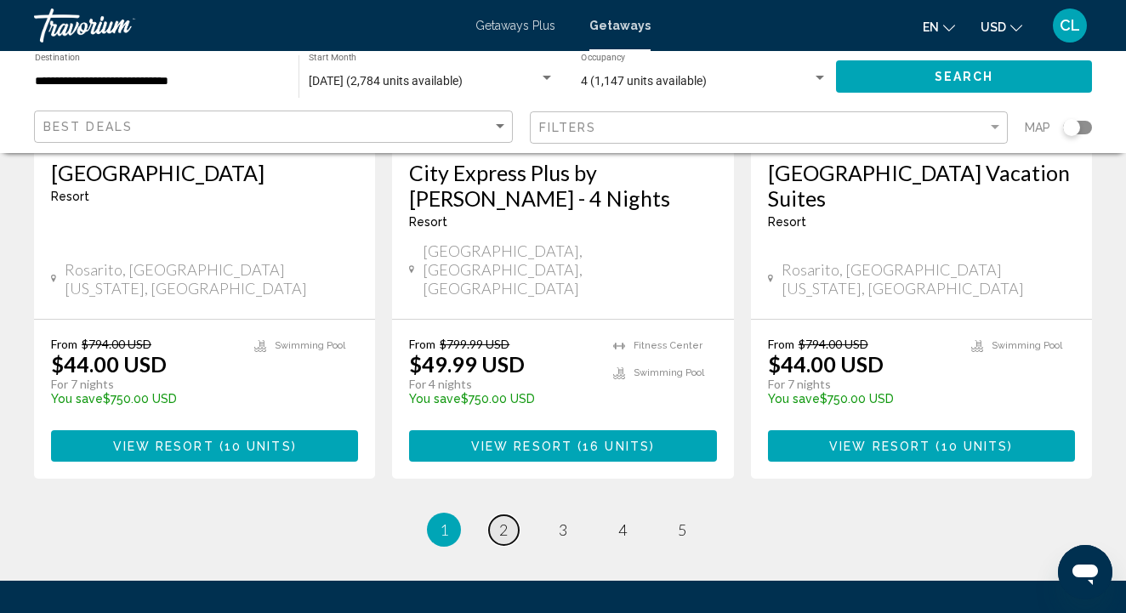
click at [503, 520] on span "2" at bounding box center [503, 529] width 9 height 19
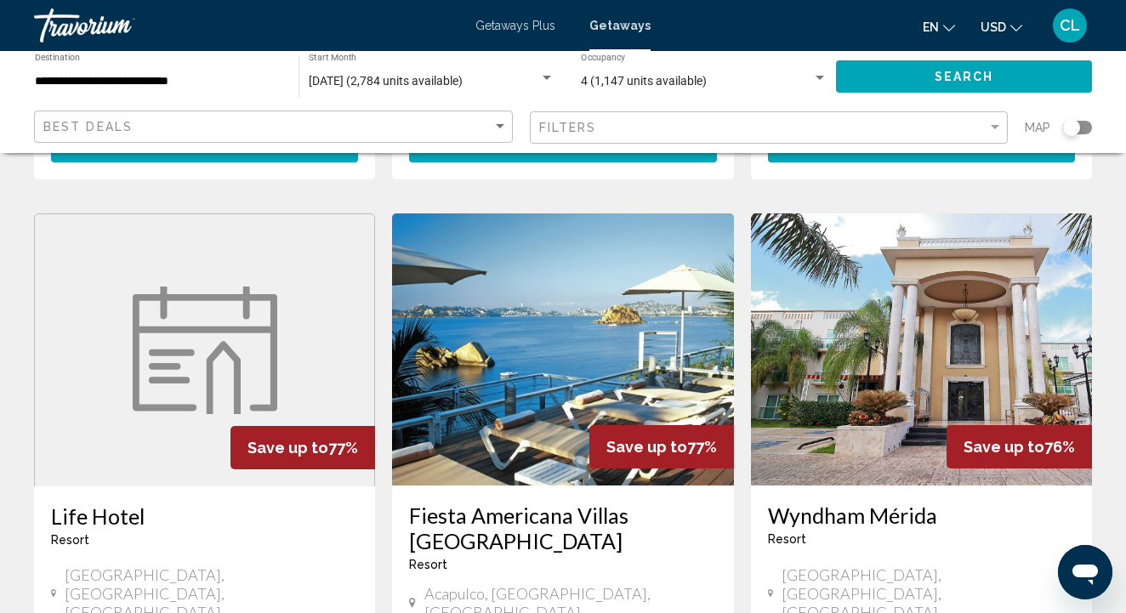
scroll to position [1316, 0]
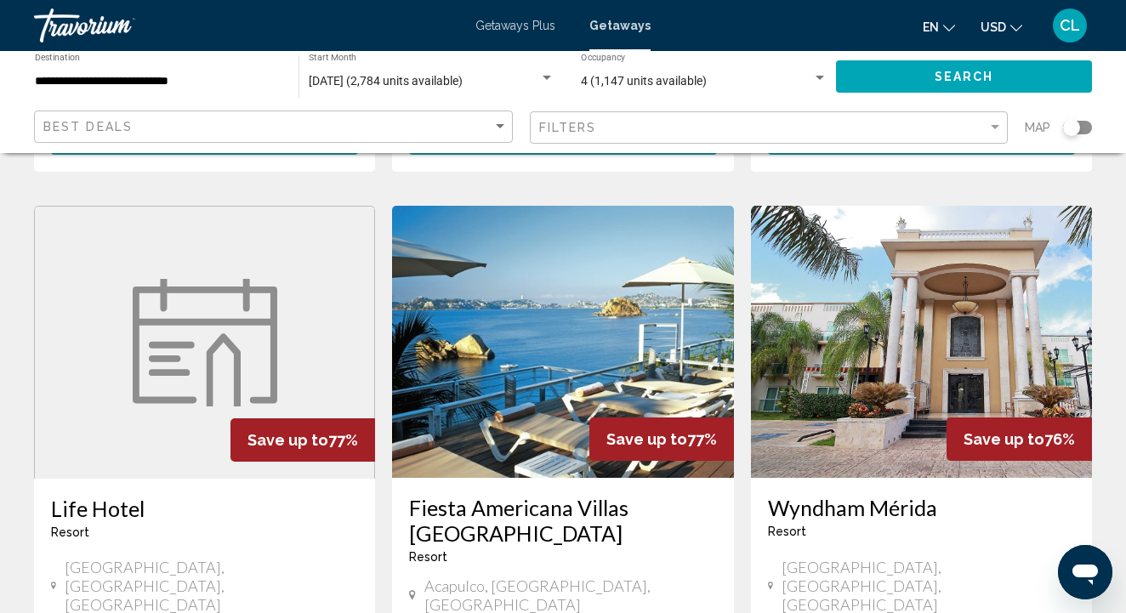
click at [453, 495] on h3 "Fiesta Americana Villas [GEOGRAPHIC_DATA]" at bounding box center [562, 520] width 307 height 51
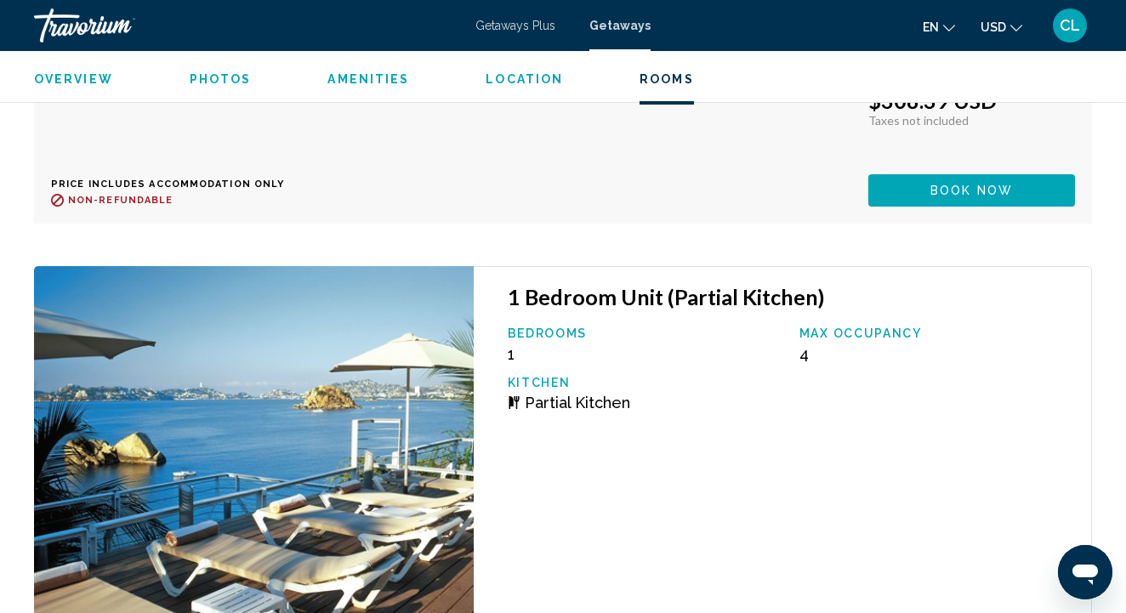
scroll to position [6415, 0]
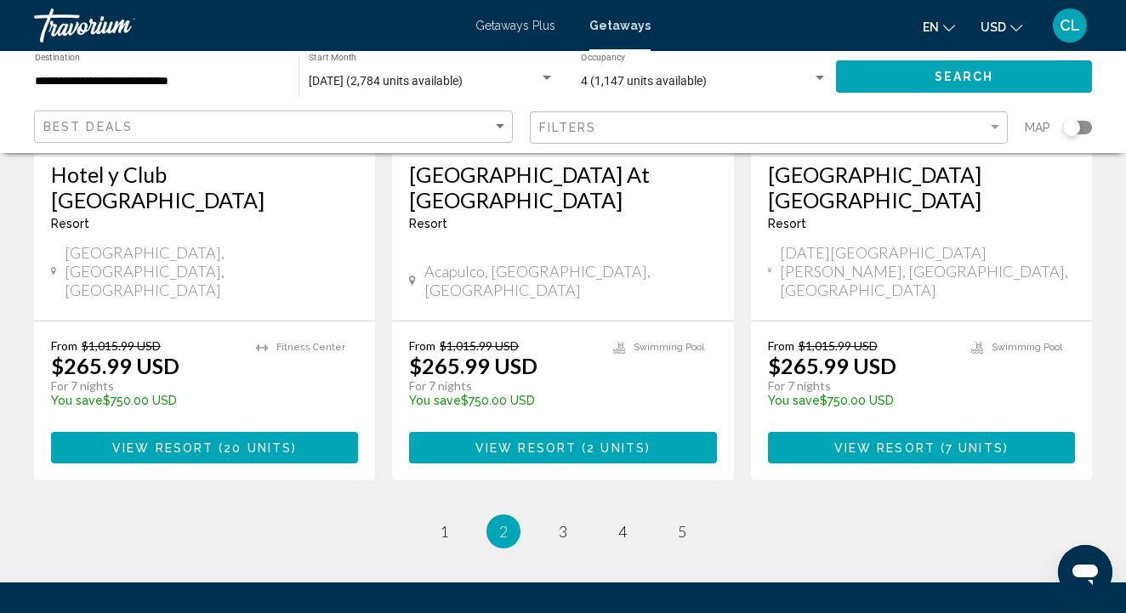
scroll to position [2271, 0]
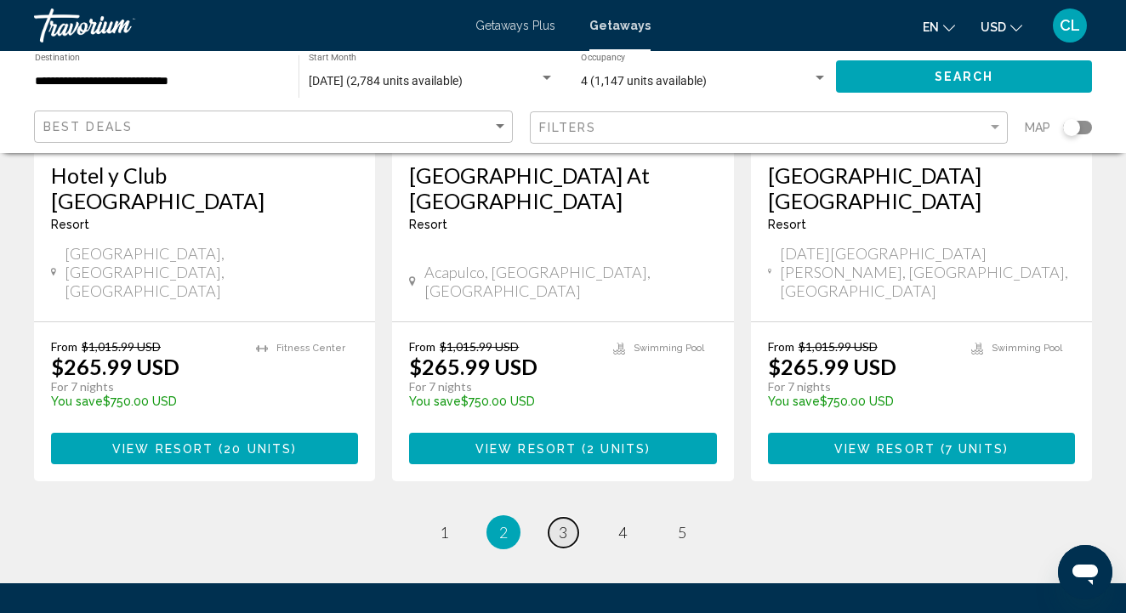
click at [557, 518] on link "page 3" at bounding box center [564, 533] width 30 height 30
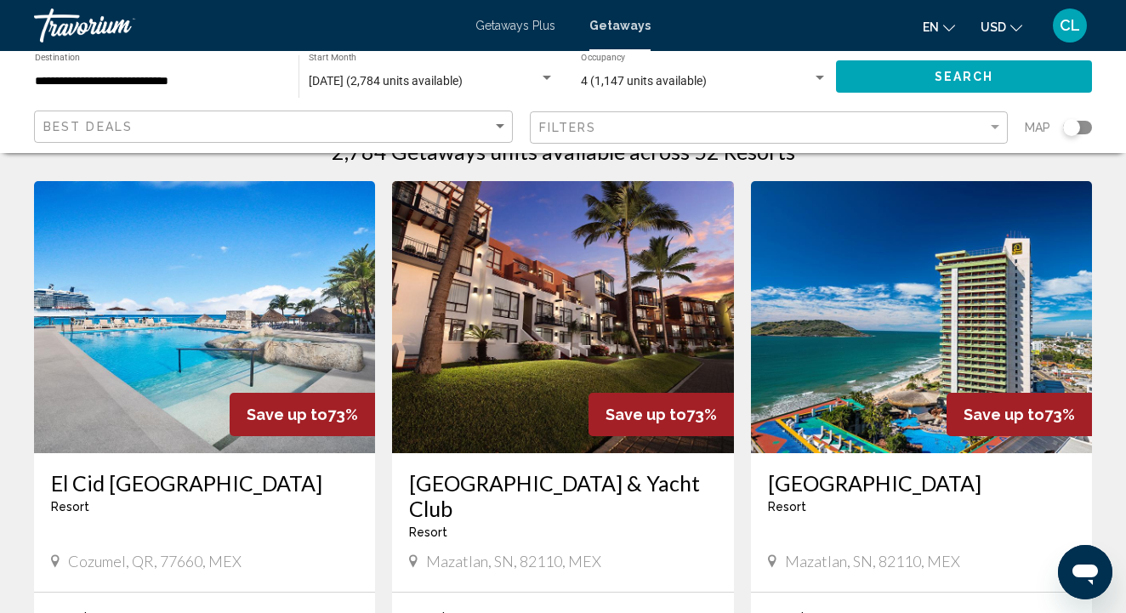
scroll to position [52, 0]
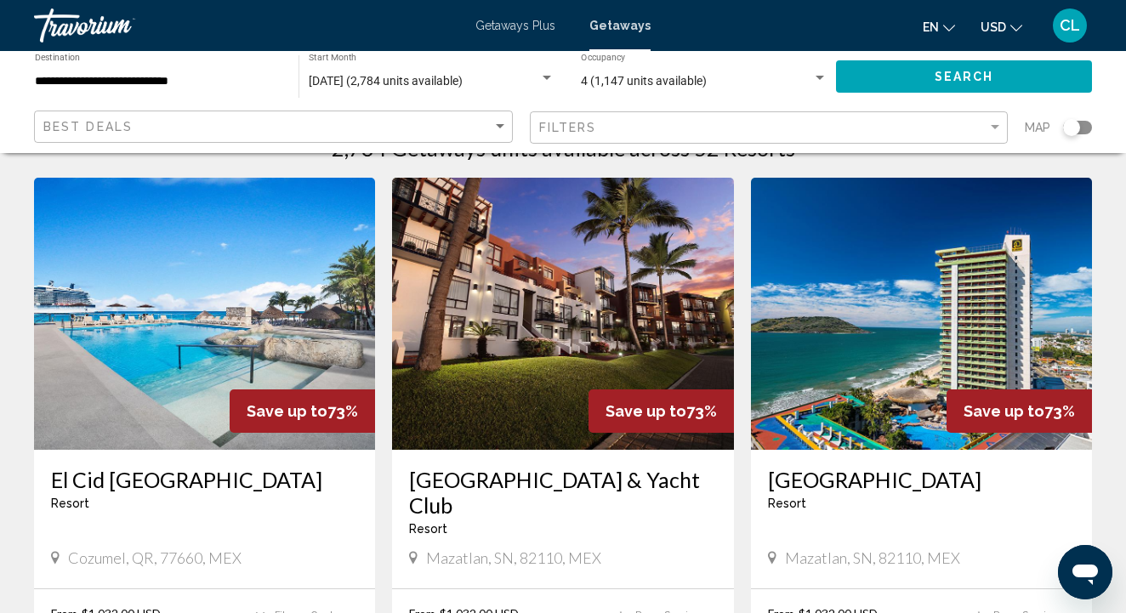
click at [88, 316] on img "Main content" at bounding box center [204, 314] width 341 height 272
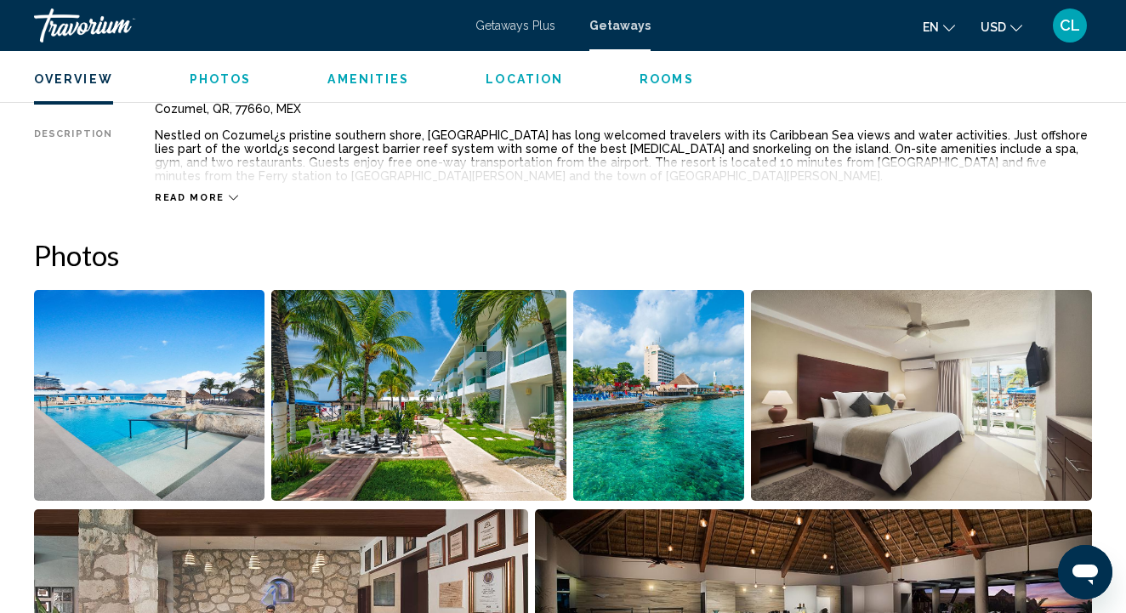
scroll to position [934, 0]
click at [127, 395] on img "Open full-screen image slider" at bounding box center [149, 395] width 230 height 211
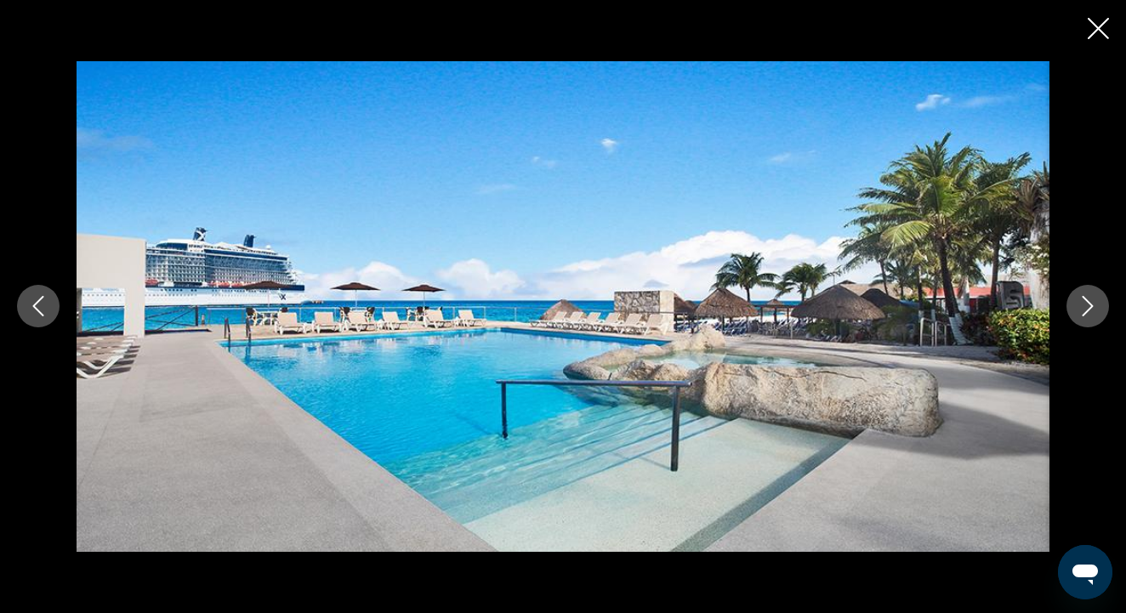
click at [1087, 308] on icon "Next image" at bounding box center [1087, 306] width 20 height 20
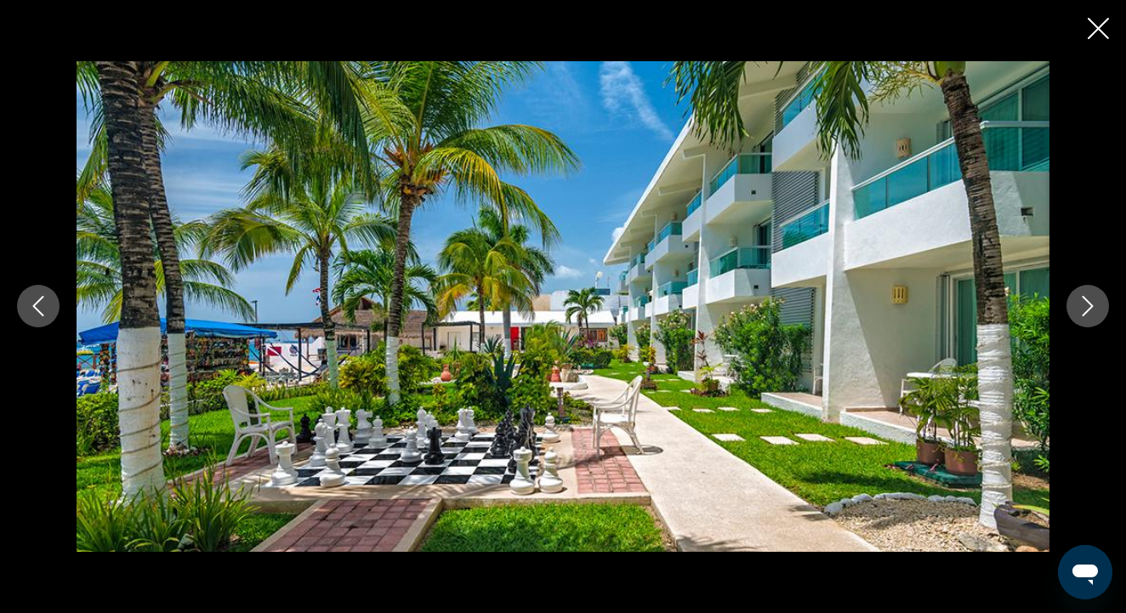
click at [1087, 308] on icon "Next image" at bounding box center [1087, 306] width 20 height 20
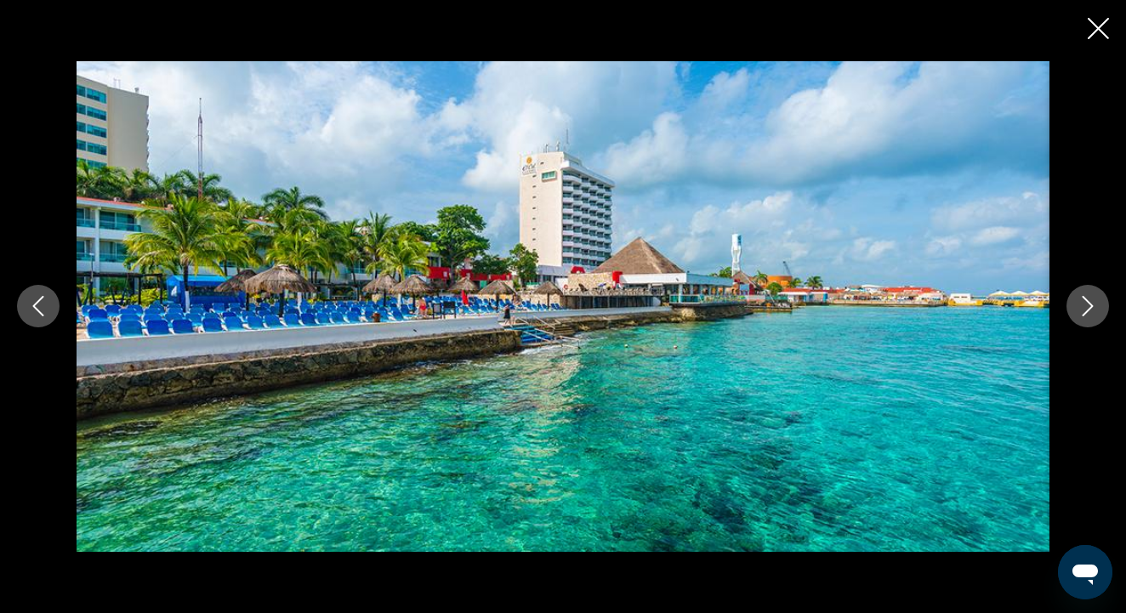
click at [1087, 308] on icon "Next image" at bounding box center [1087, 306] width 20 height 20
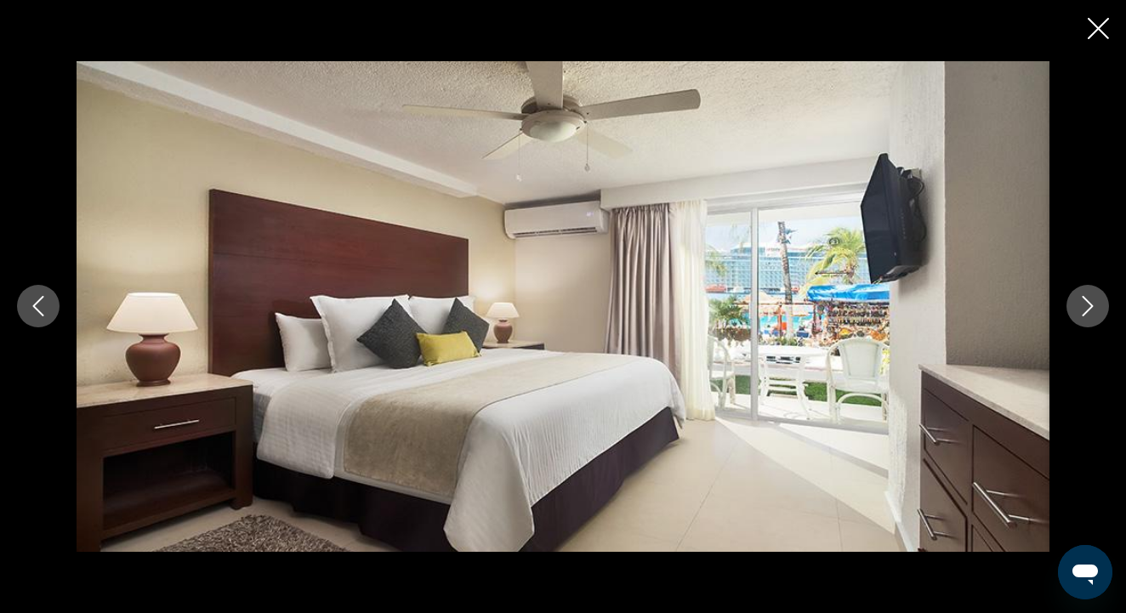
click at [1087, 308] on icon "Next image" at bounding box center [1087, 306] width 20 height 20
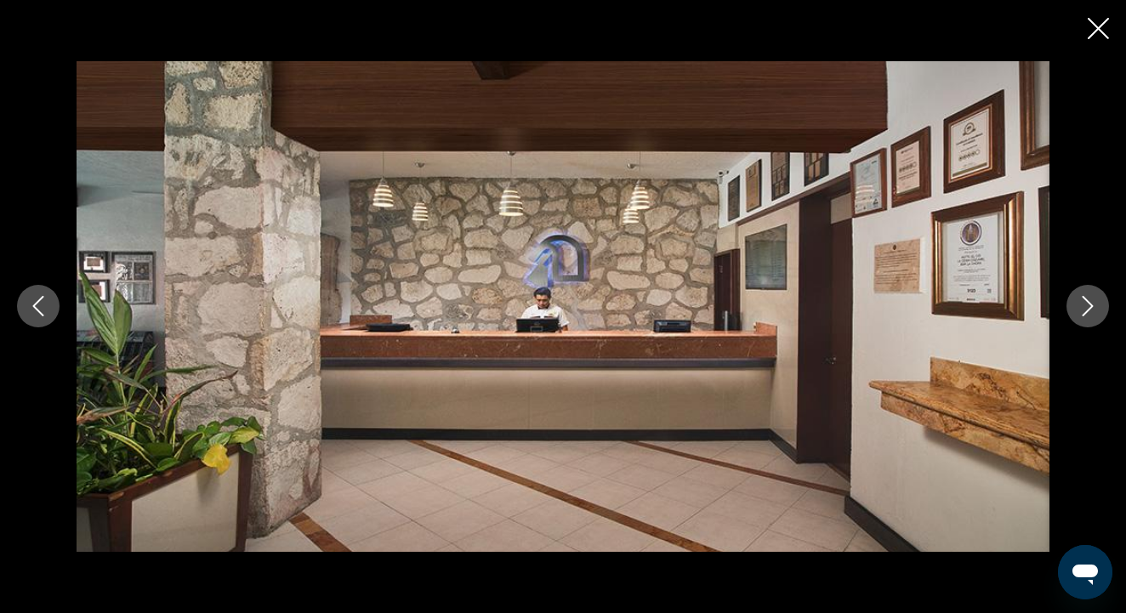
click at [1087, 308] on icon "Next image" at bounding box center [1087, 306] width 20 height 20
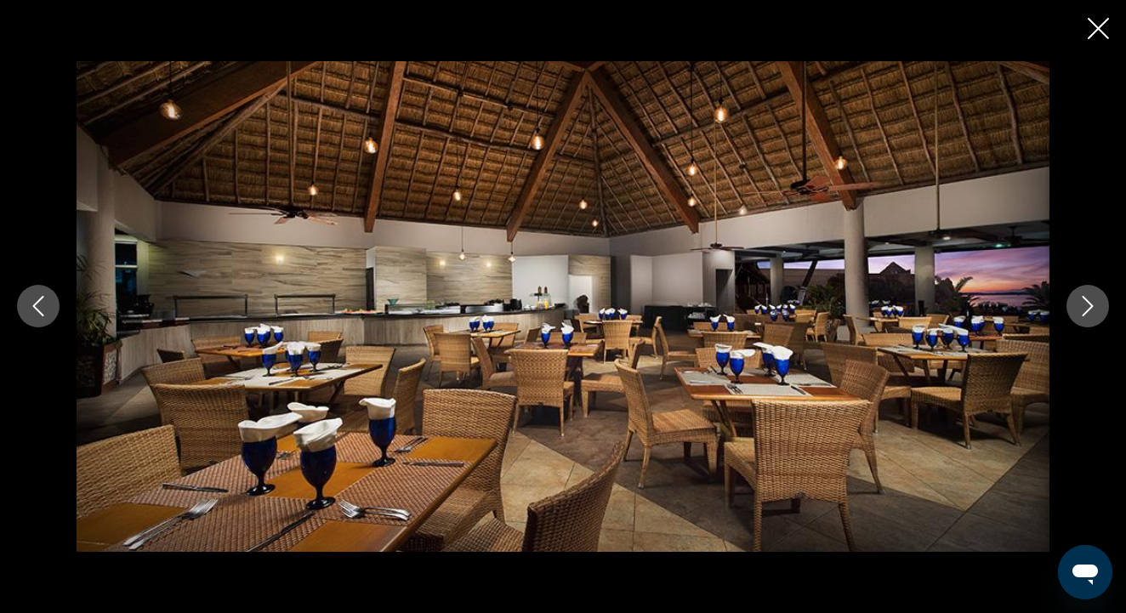
click at [1087, 308] on icon "Next image" at bounding box center [1087, 306] width 20 height 20
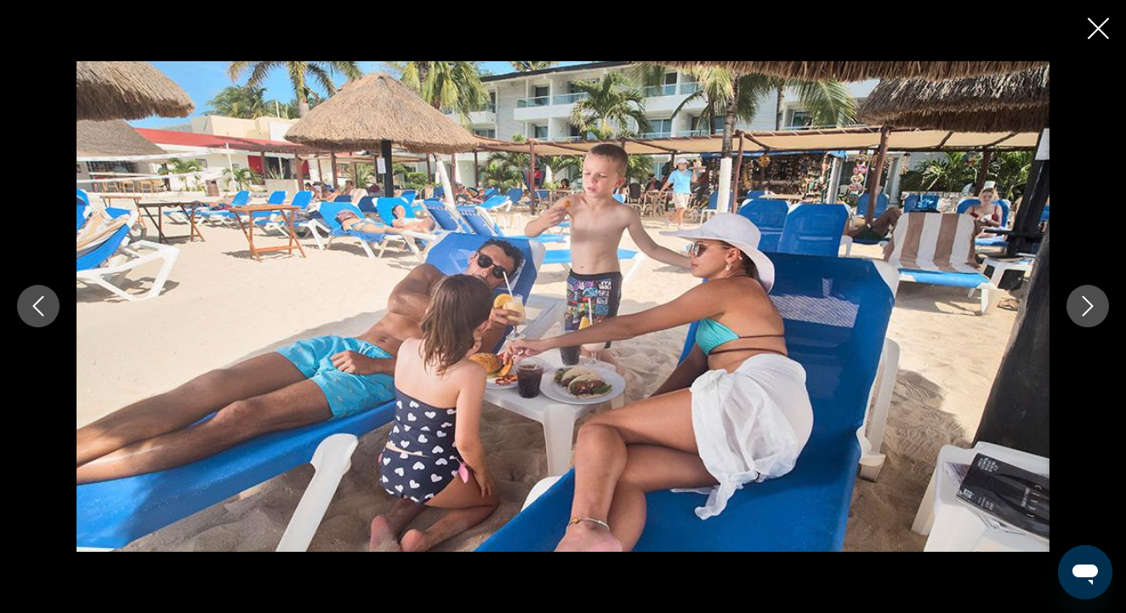
click at [1087, 308] on icon "Next image" at bounding box center [1087, 306] width 20 height 20
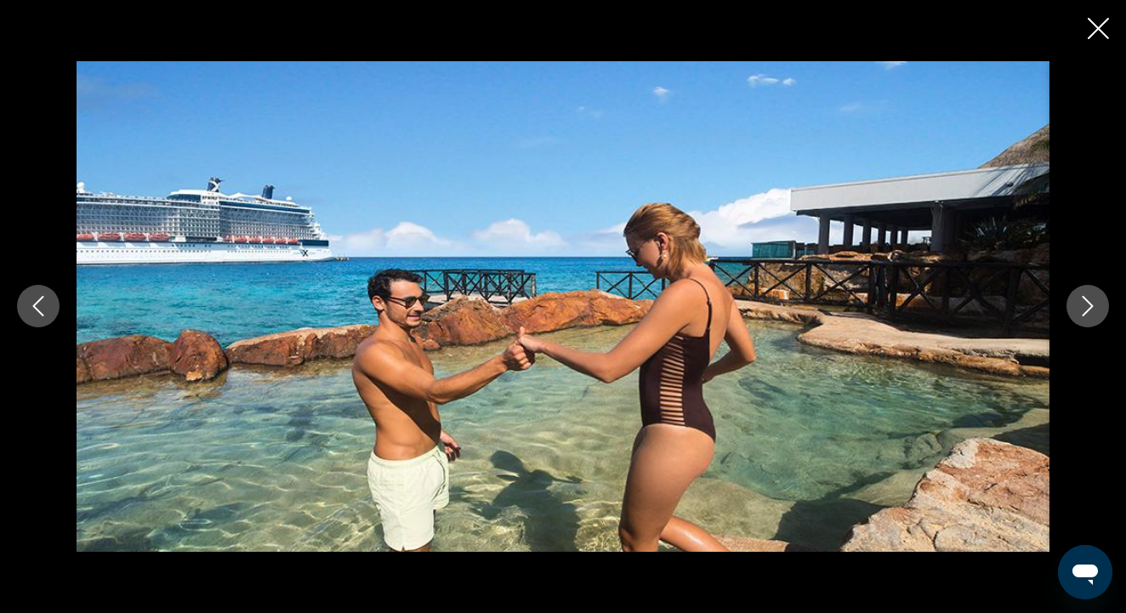
click at [1087, 308] on icon "Next image" at bounding box center [1087, 306] width 20 height 20
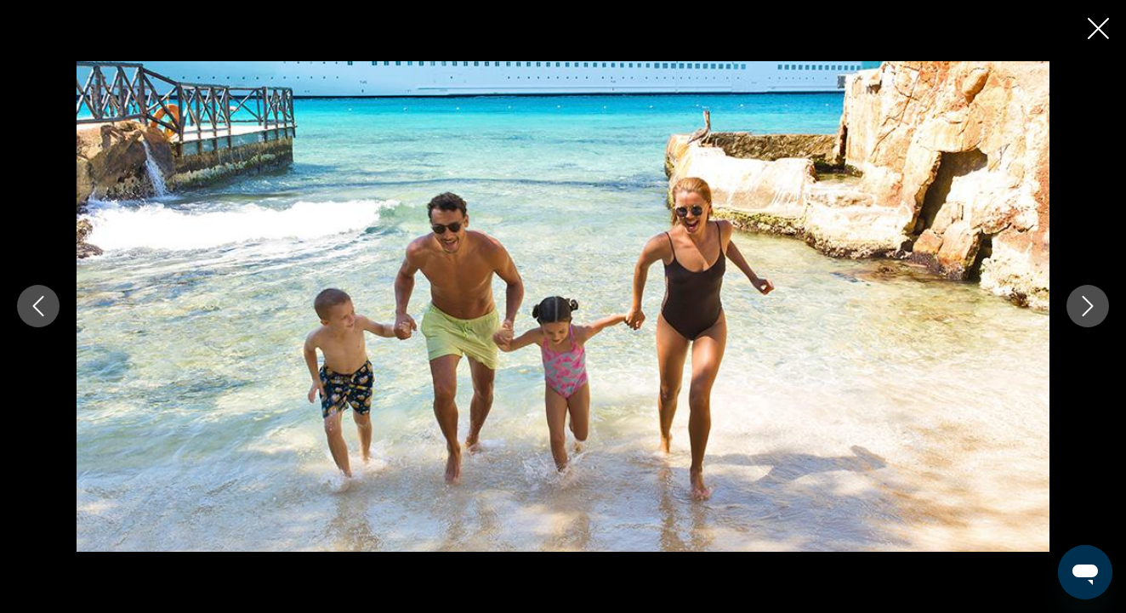
click at [1087, 308] on icon "Next image" at bounding box center [1087, 306] width 20 height 20
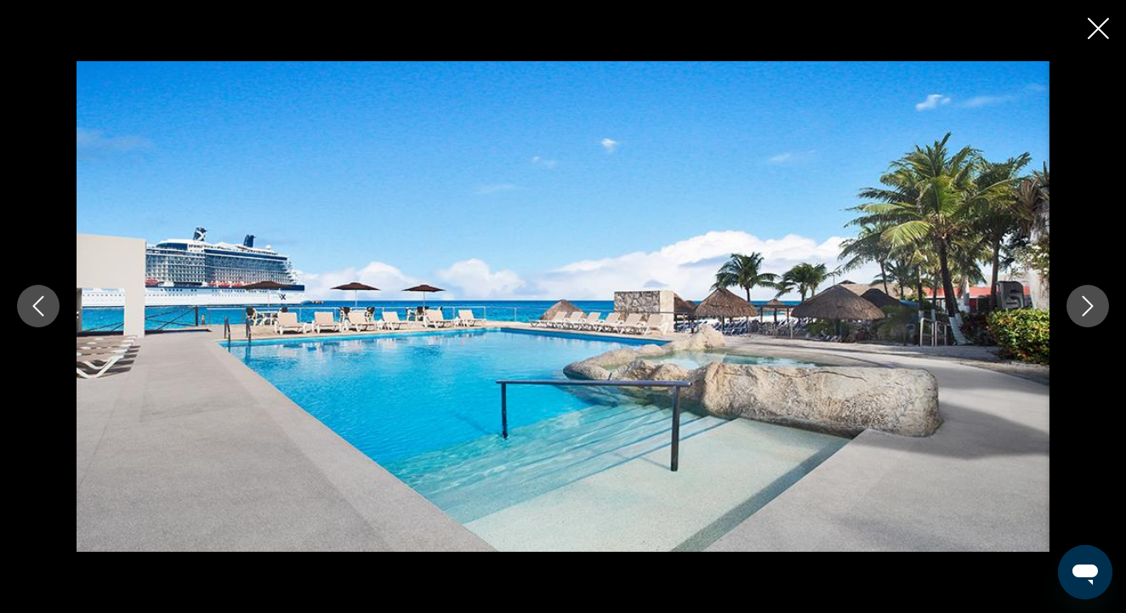
click at [1097, 31] on icon "Close slideshow" at bounding box center [1098, 28] width 21 height 21
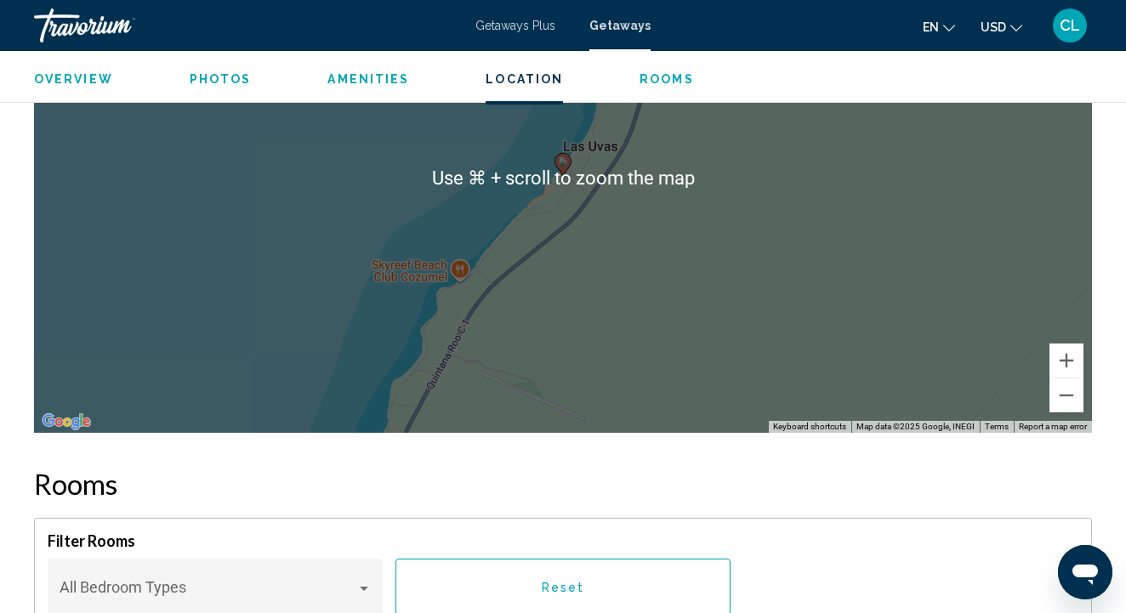
scroll to position [2585, 0]
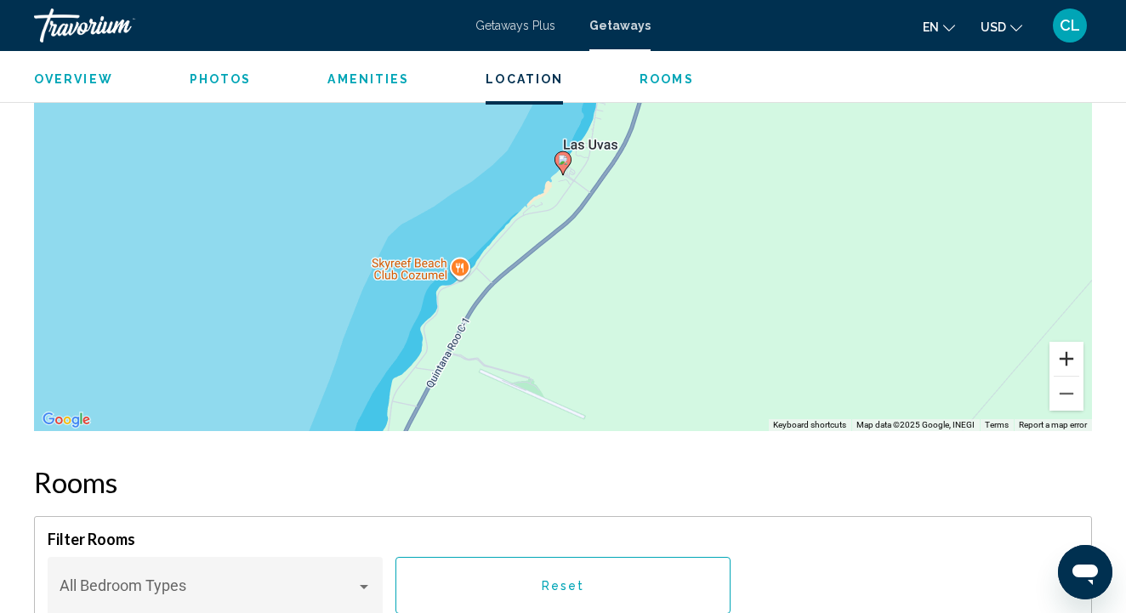
click at [1060, 359] on button "Zoom in" at bounding box center [1066, 359] width 34 height 34
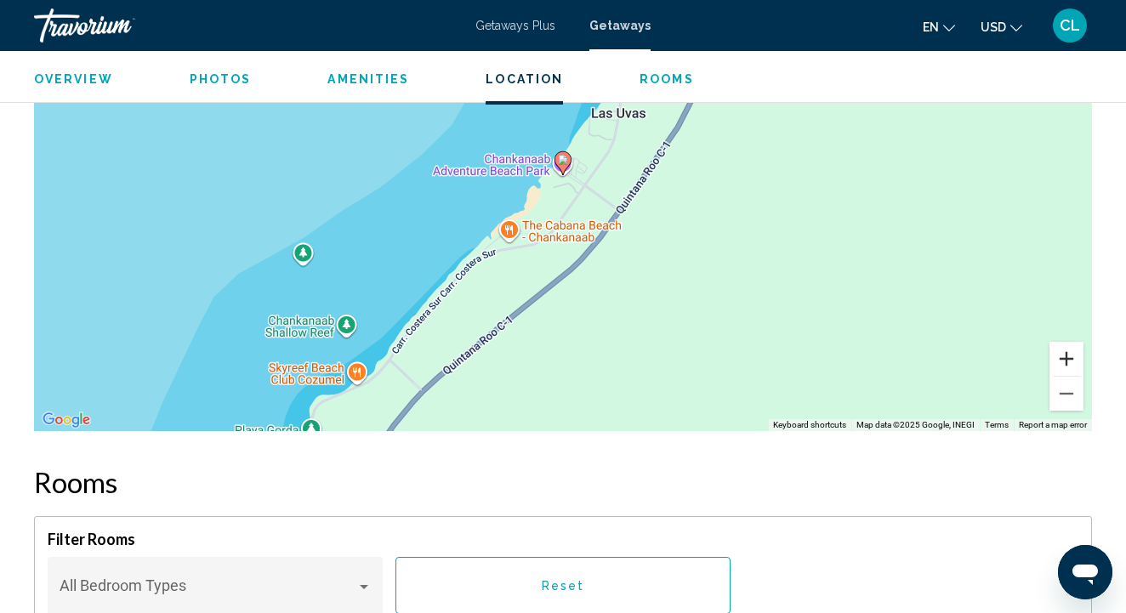
click at [1060, 359] on button "Zoom in" at bounding box center [1066, 359] width 34 height 34
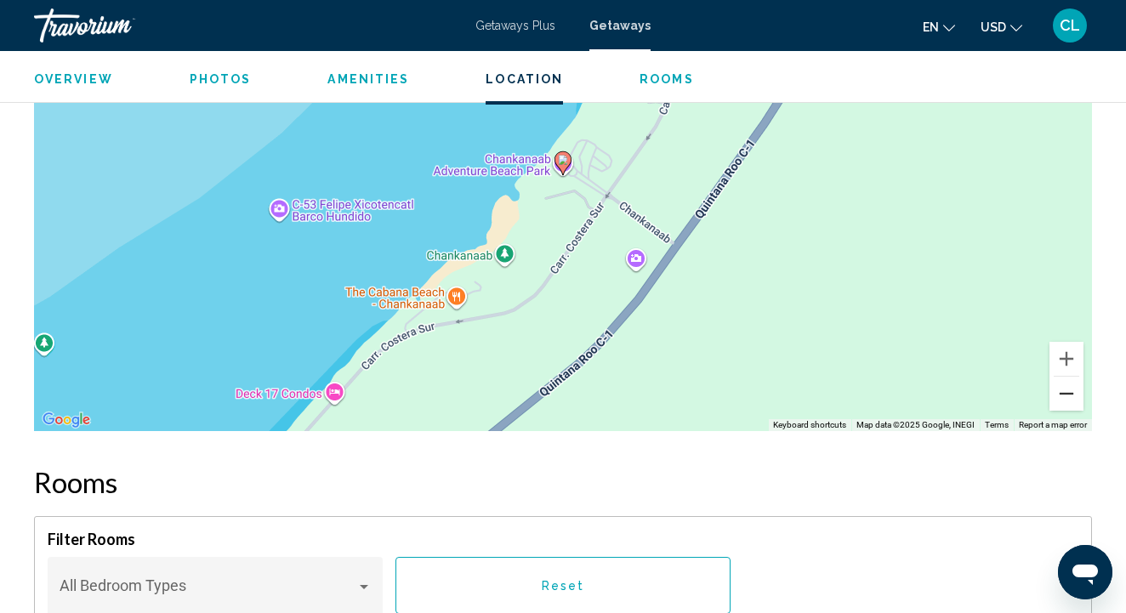
click at [1061, 400] on button "Zoom out" at bounding box center [1066, 394] width 34 height 34
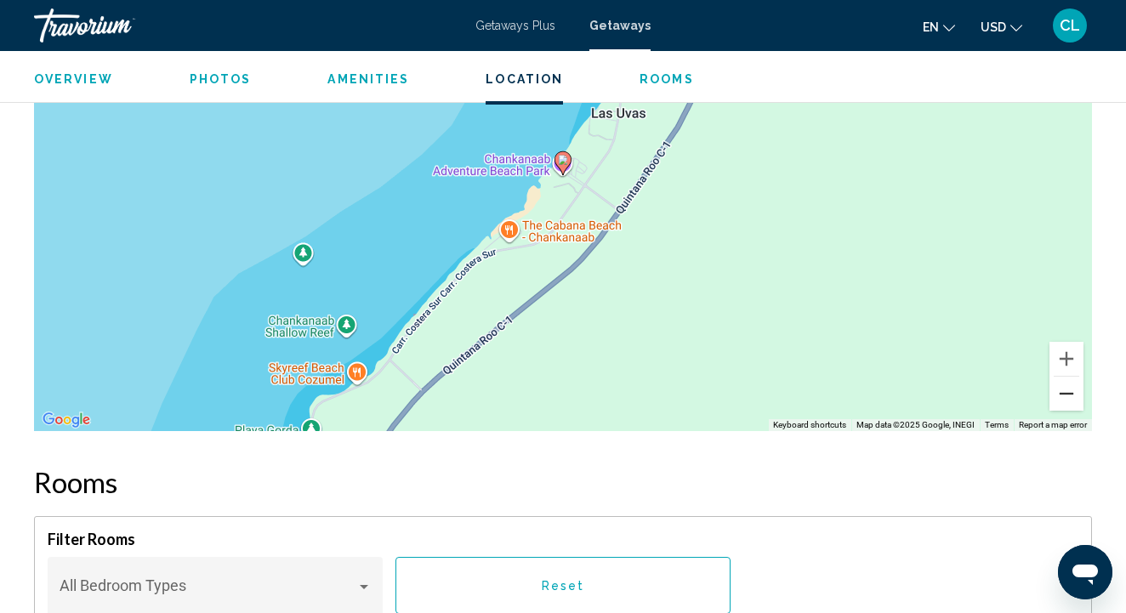
click at [1061, 400] on button "Zoom out" at bounding box center [1066, 394] width 34 height 34
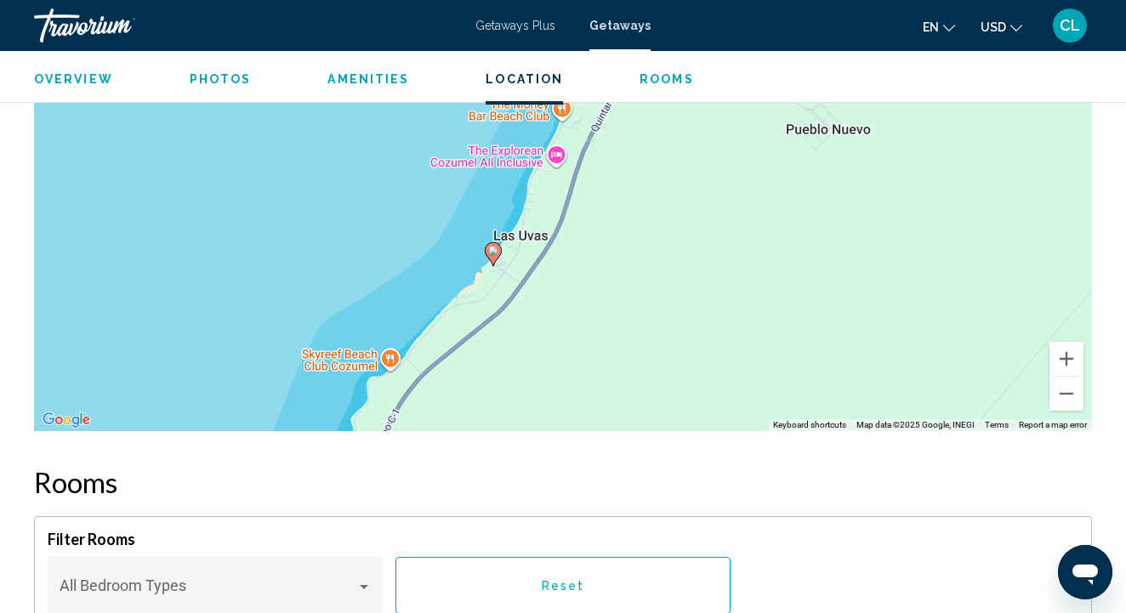
drag, startPoint x: 903, startPoint y: 222, endPoint x: 774, endPoint y: 395, distance: 215.7
click at [774, 395] on div "To activate drag with keyboard, press Alt + Enter. Once in keyboard drag state,…" at bounding box center [563, 176] width 1058 height 510
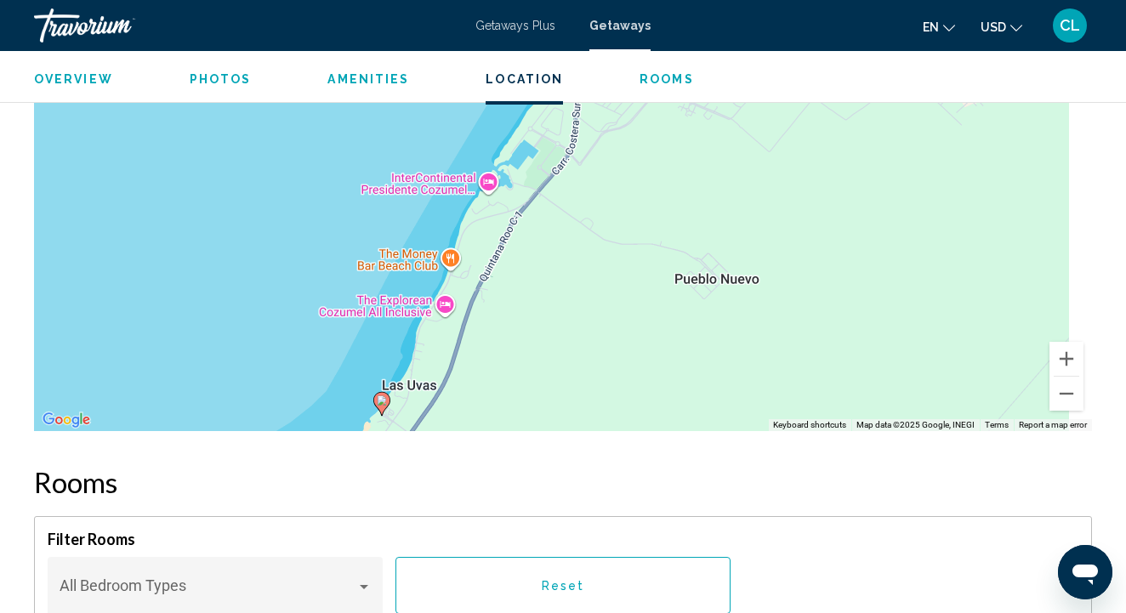
drag, startPoint x: 768, startPoint y: 341, endPoint x: 649, endPoint y: 434, distance: 150.9
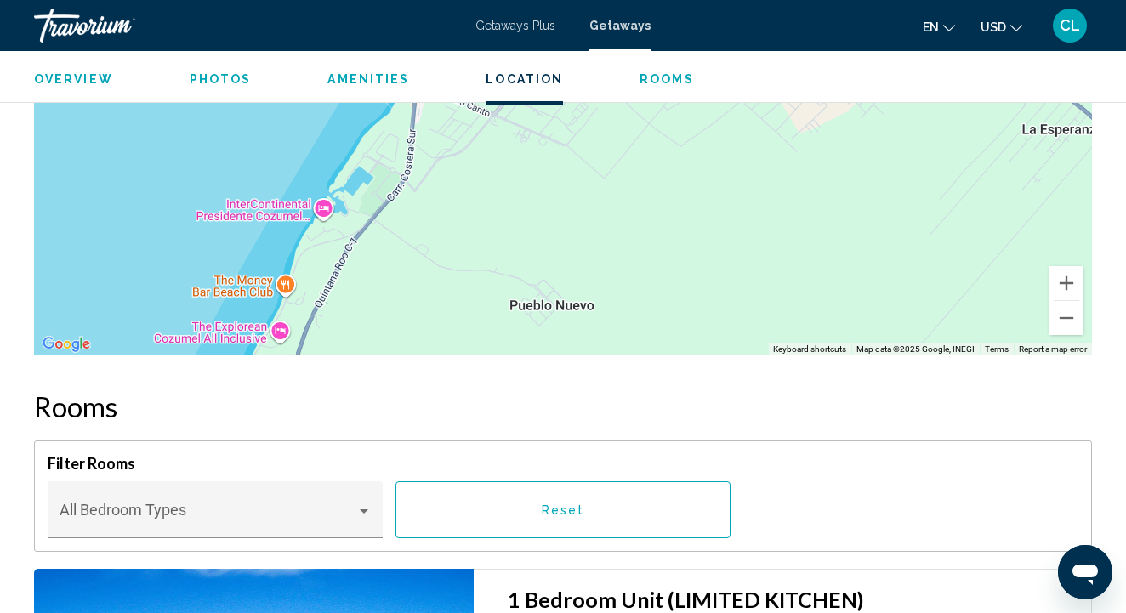
scroll to position [2606, 0]
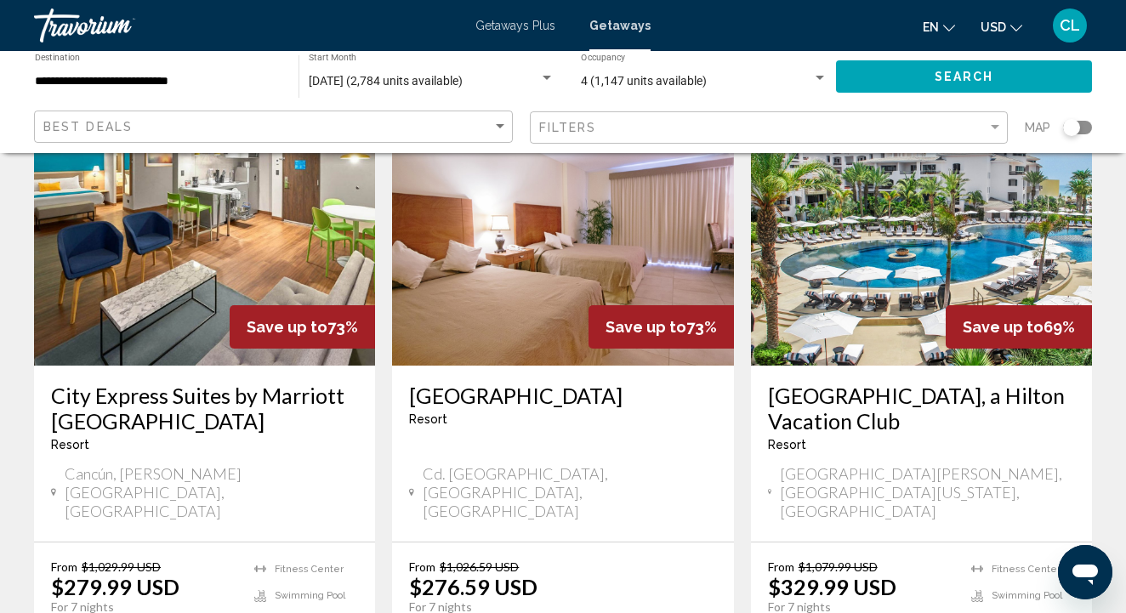
scroll to position [736, 0]
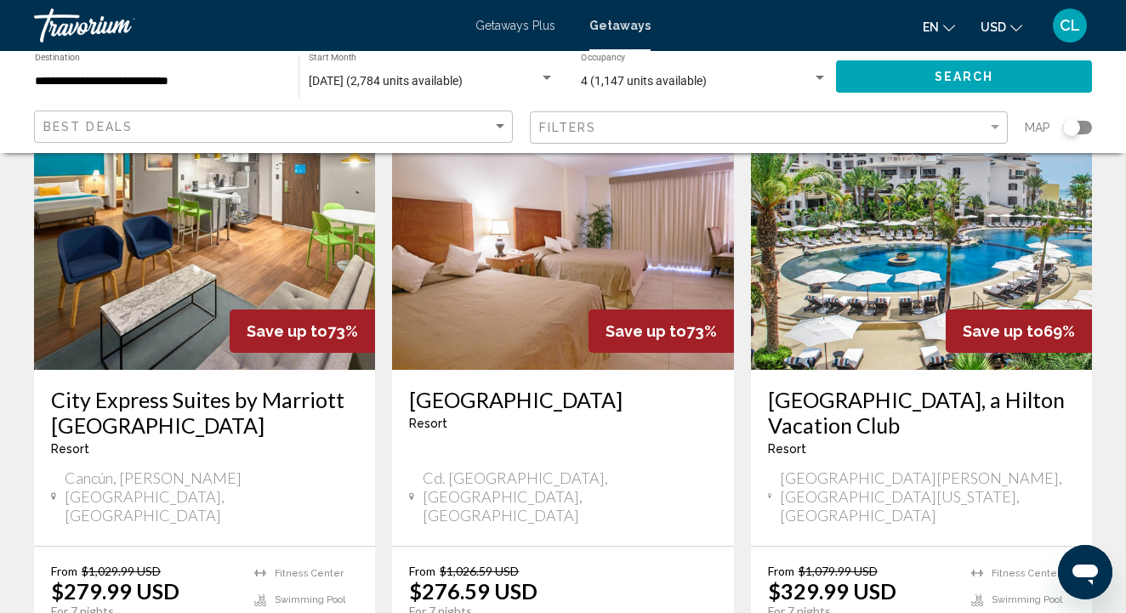
click at [878, 387] on h3 "[GEOGRAPHIC_DATA], a Hilton Vacation Club" at bounding box center [921, 412] width 307 height 51
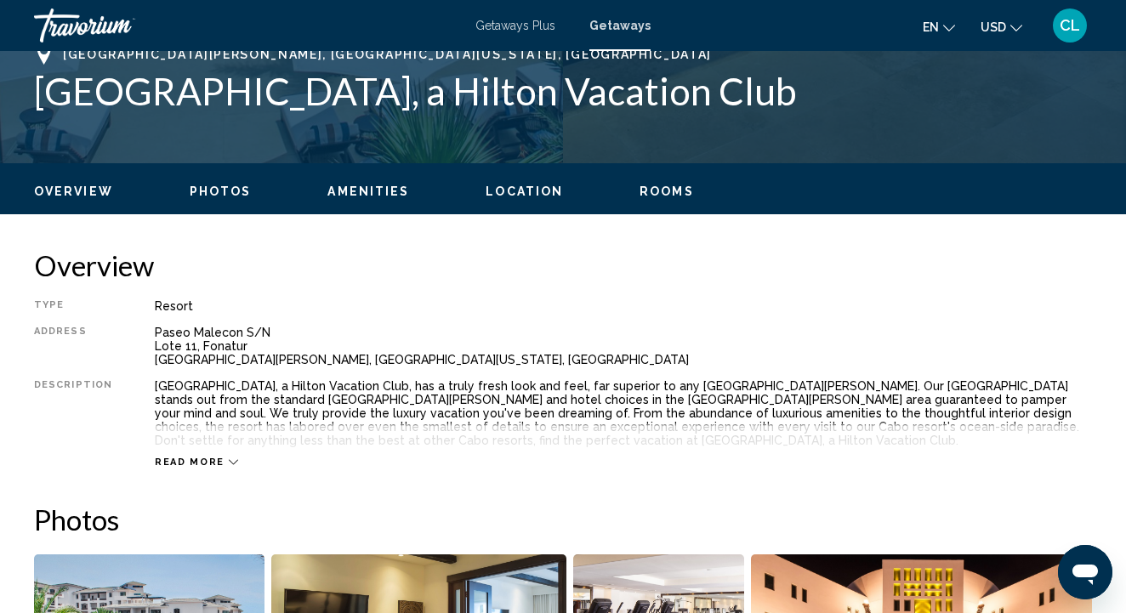
scroll to position [699, 0]
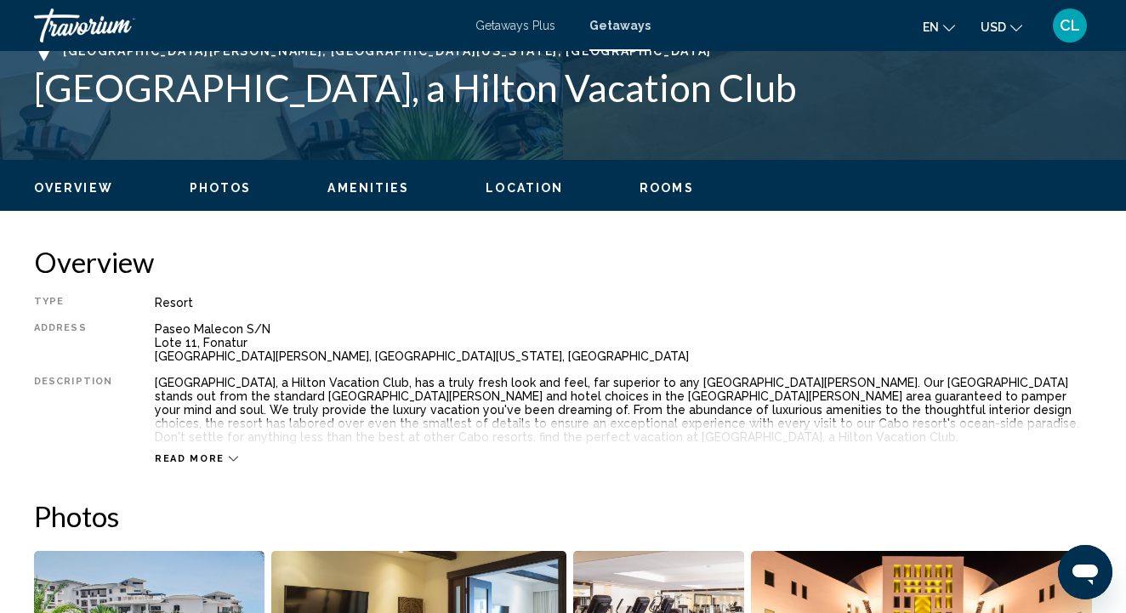
click at [171, 457] on span "Read more" at bounding box center [190, 458] width 70 height 11
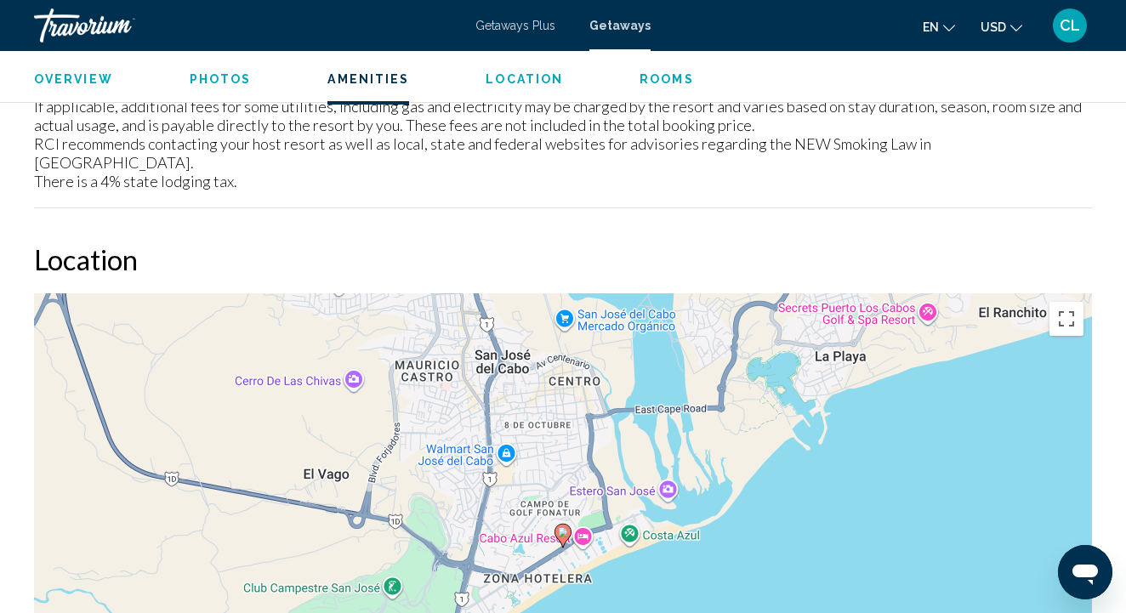
scroll to position [2220, 0]
